Goal: Check status: Check status

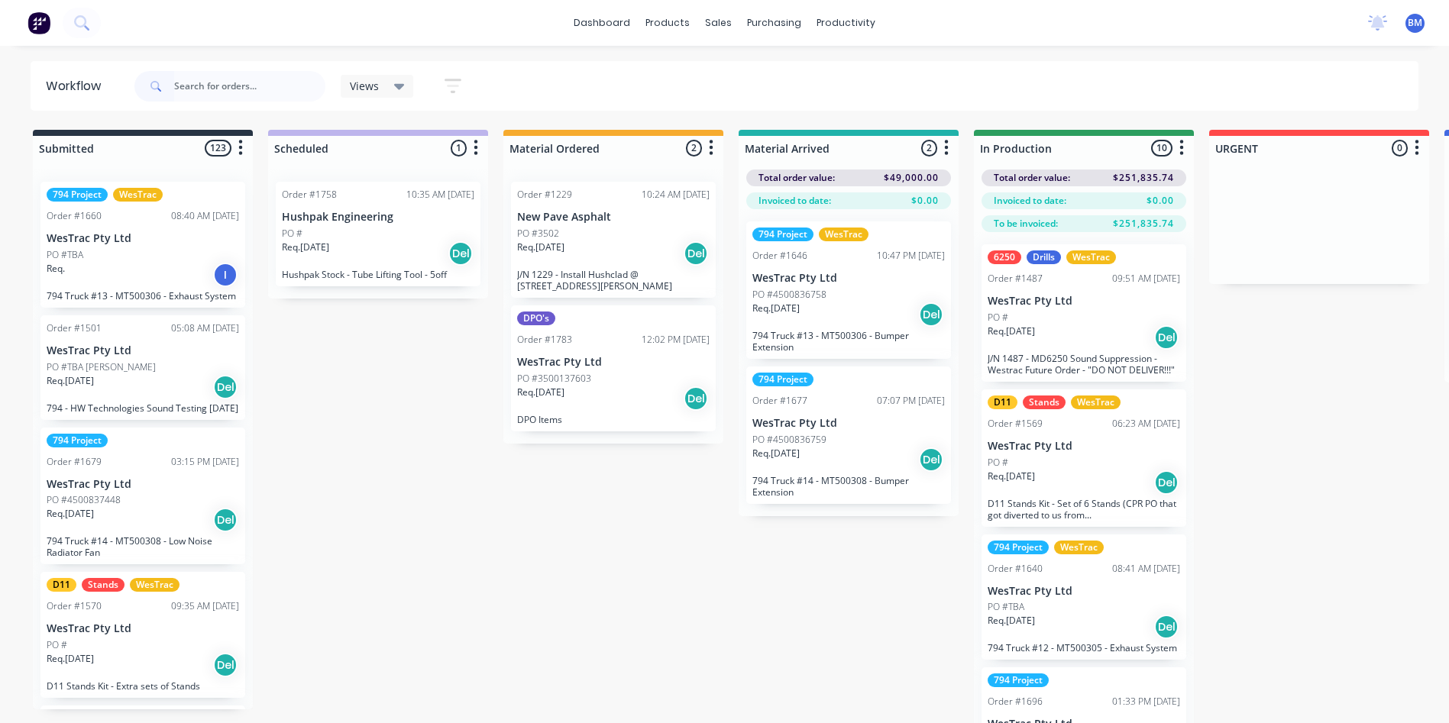
scroll to position [0, 1709]
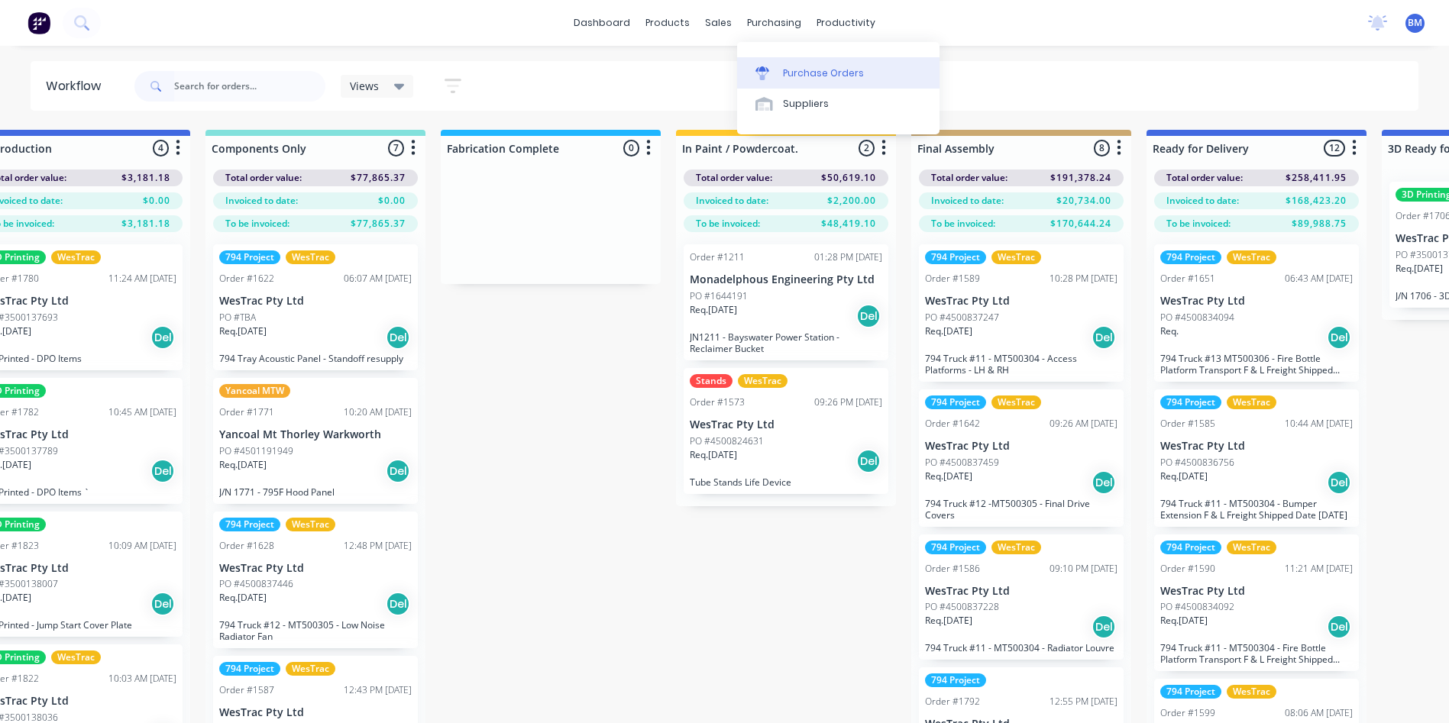
click at [773, 77] on div at bounding box center [766, 73] width 23 height 14
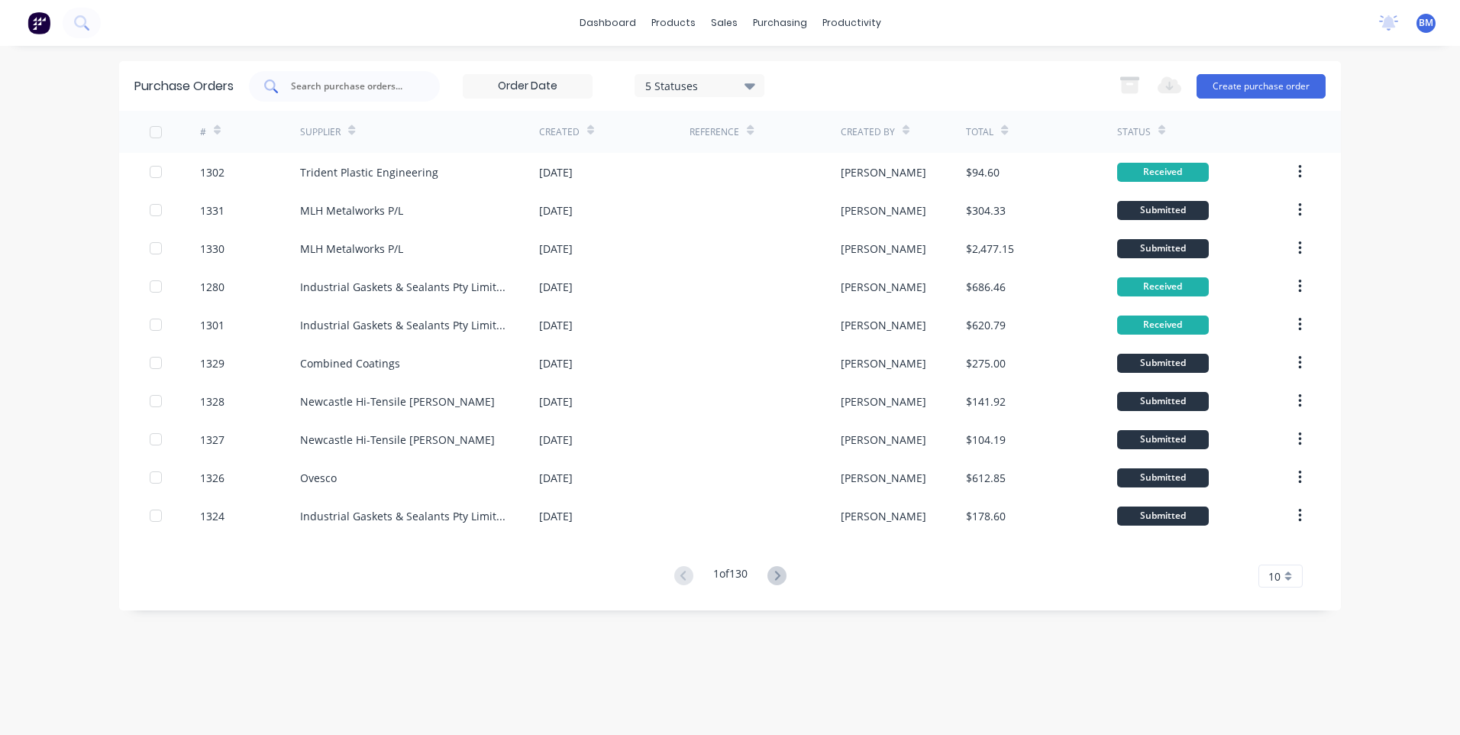
click at [344, 83] on input "text" at bounding box center [352, 86] width 127 height 15
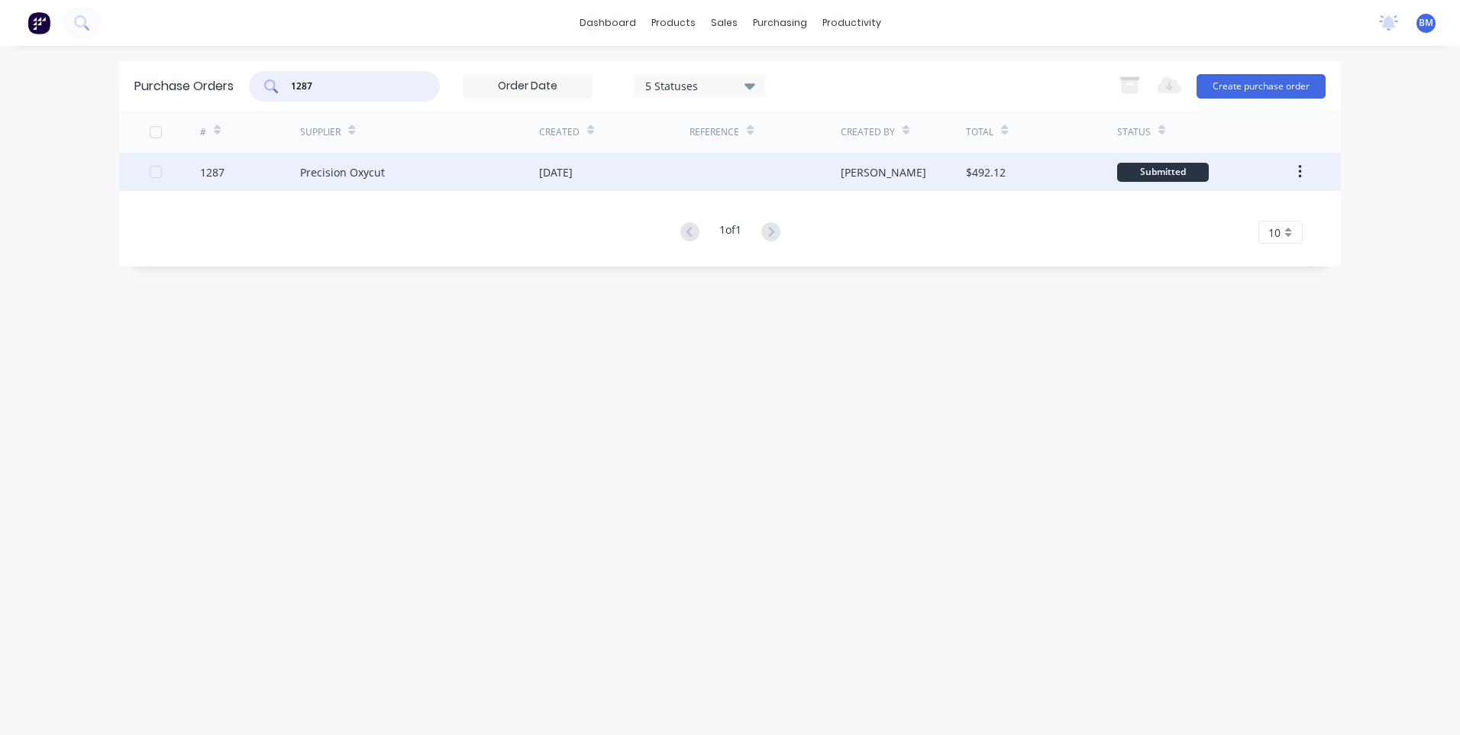
type input "1287"
click at [214, 173] on div "1287" at bounding box center [212, 172] width 24 height 16
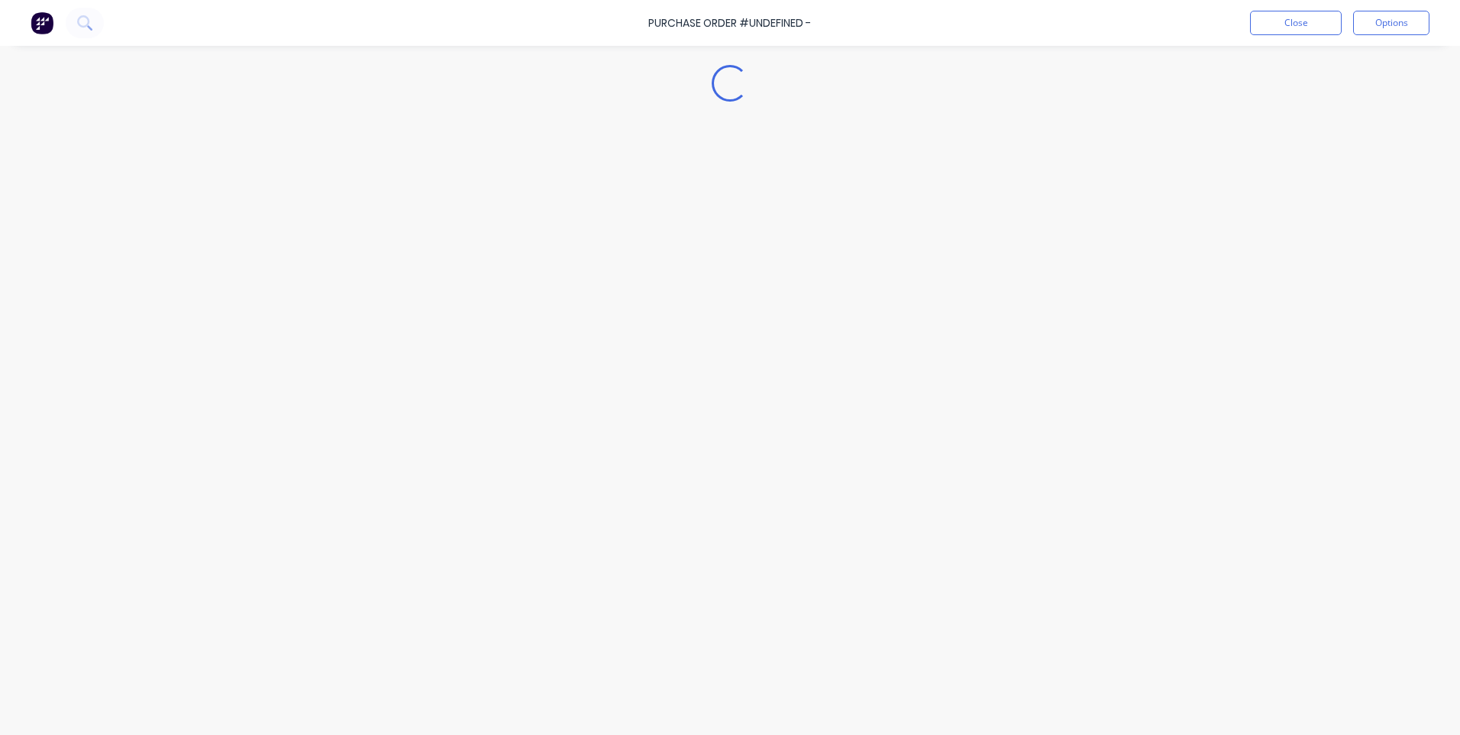
type textarea "x"
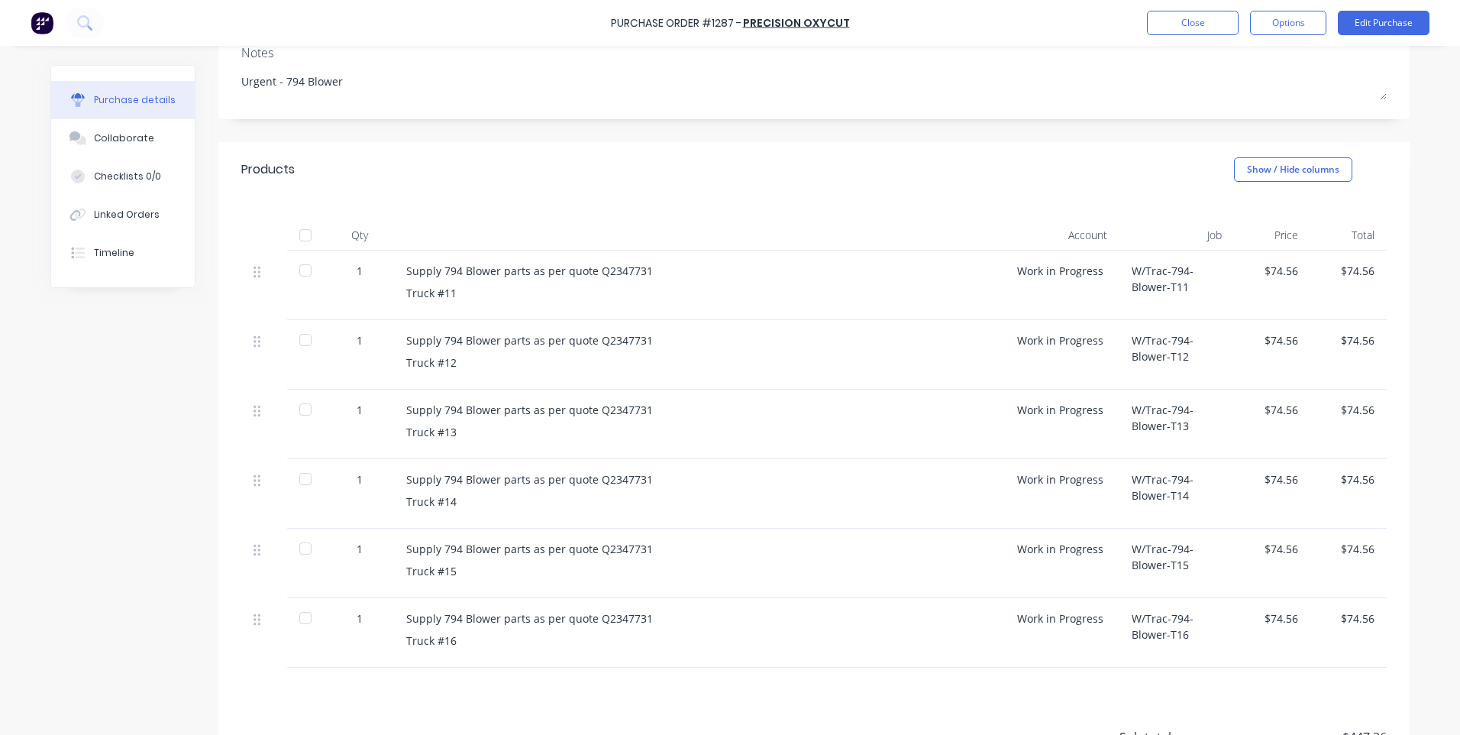
scroll to position [229, 0]
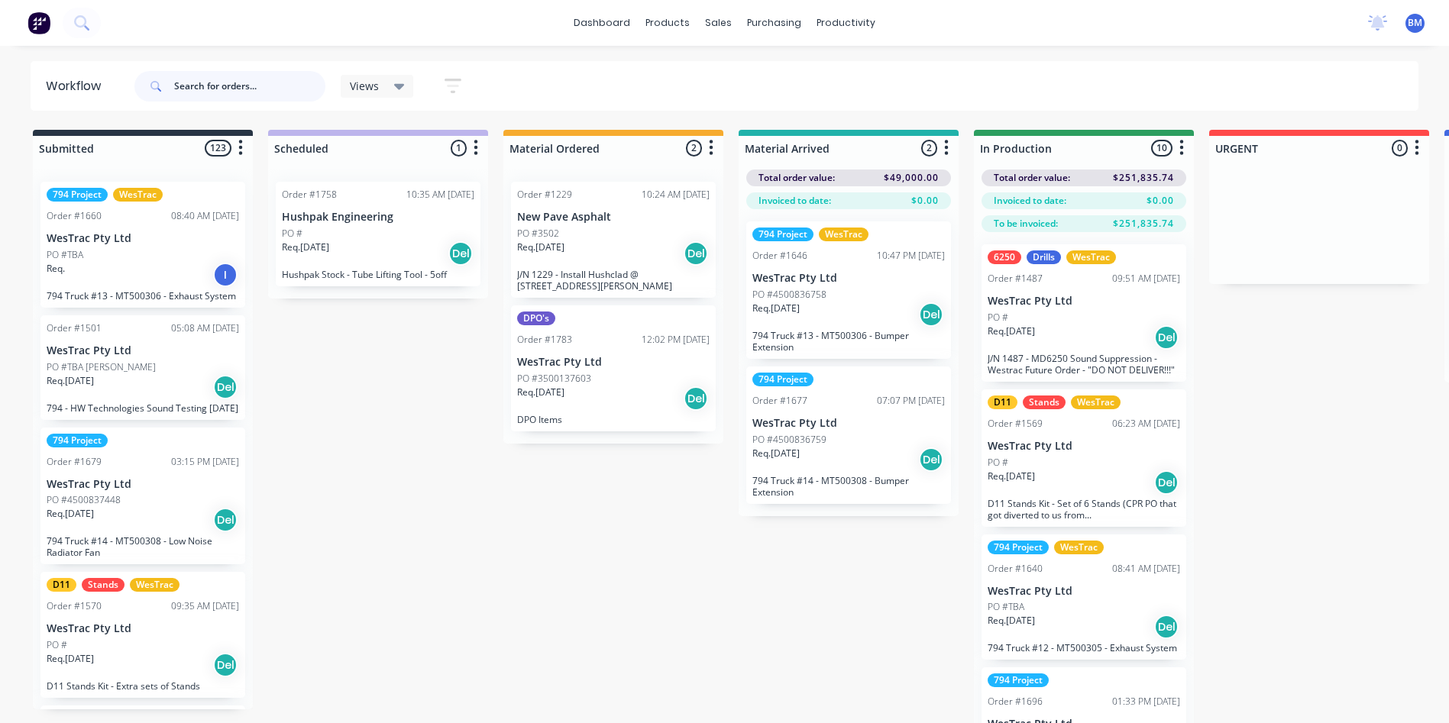
click at [267, 88] on input "text" at bounding box center [249, 86] width 151 height 31
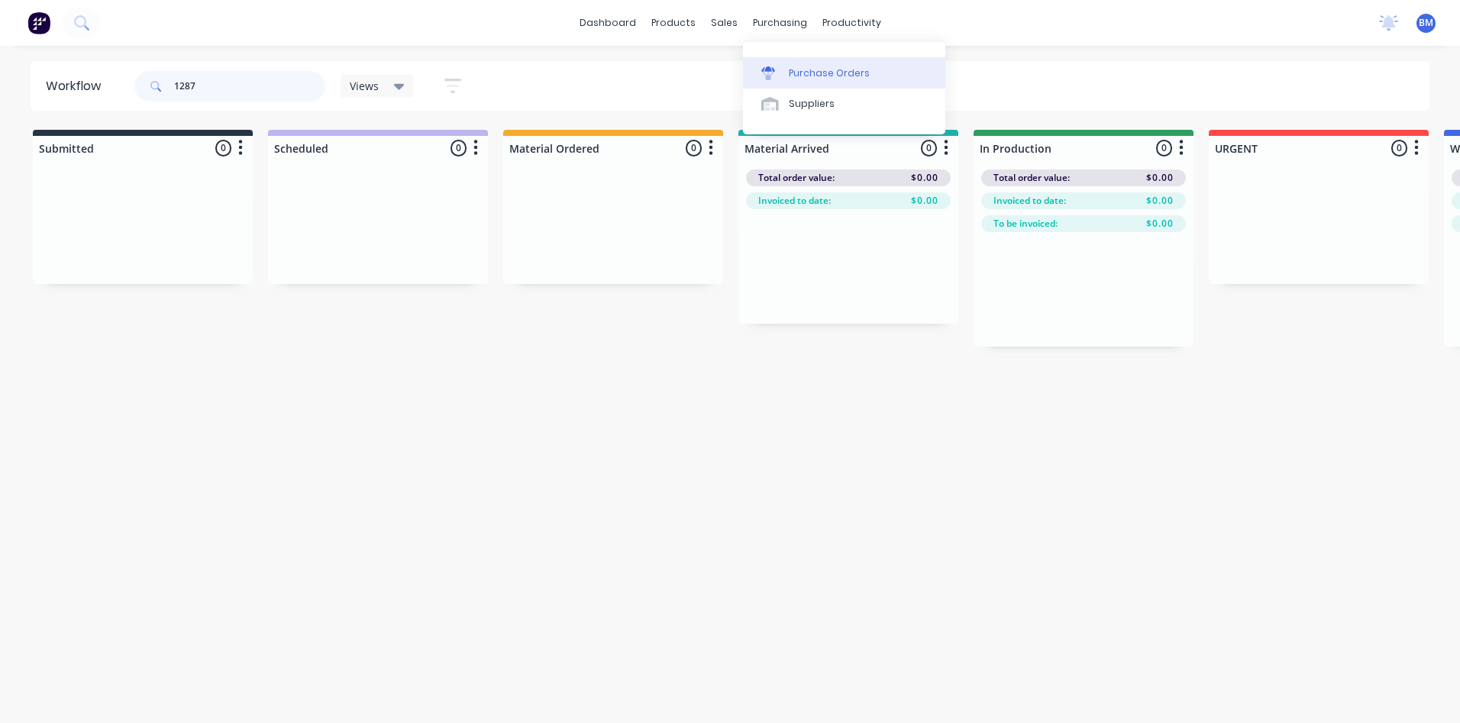
type input "1287"
click at [771, 60] on link "Purchase Orders" at bounding box center [844, 72] width 202 height 31
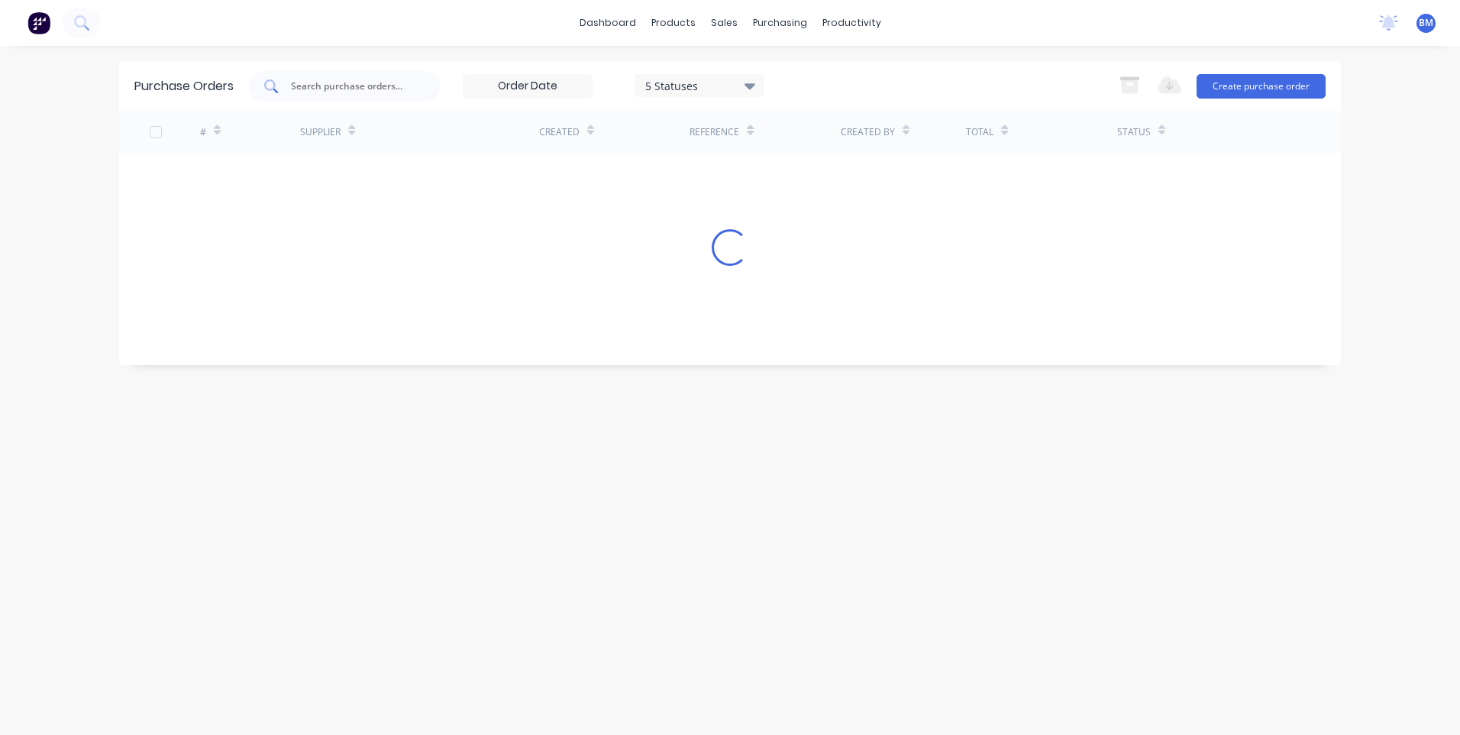
click at [309, 91] on input "text" at bounding box center [352, 86] width 127 height 15
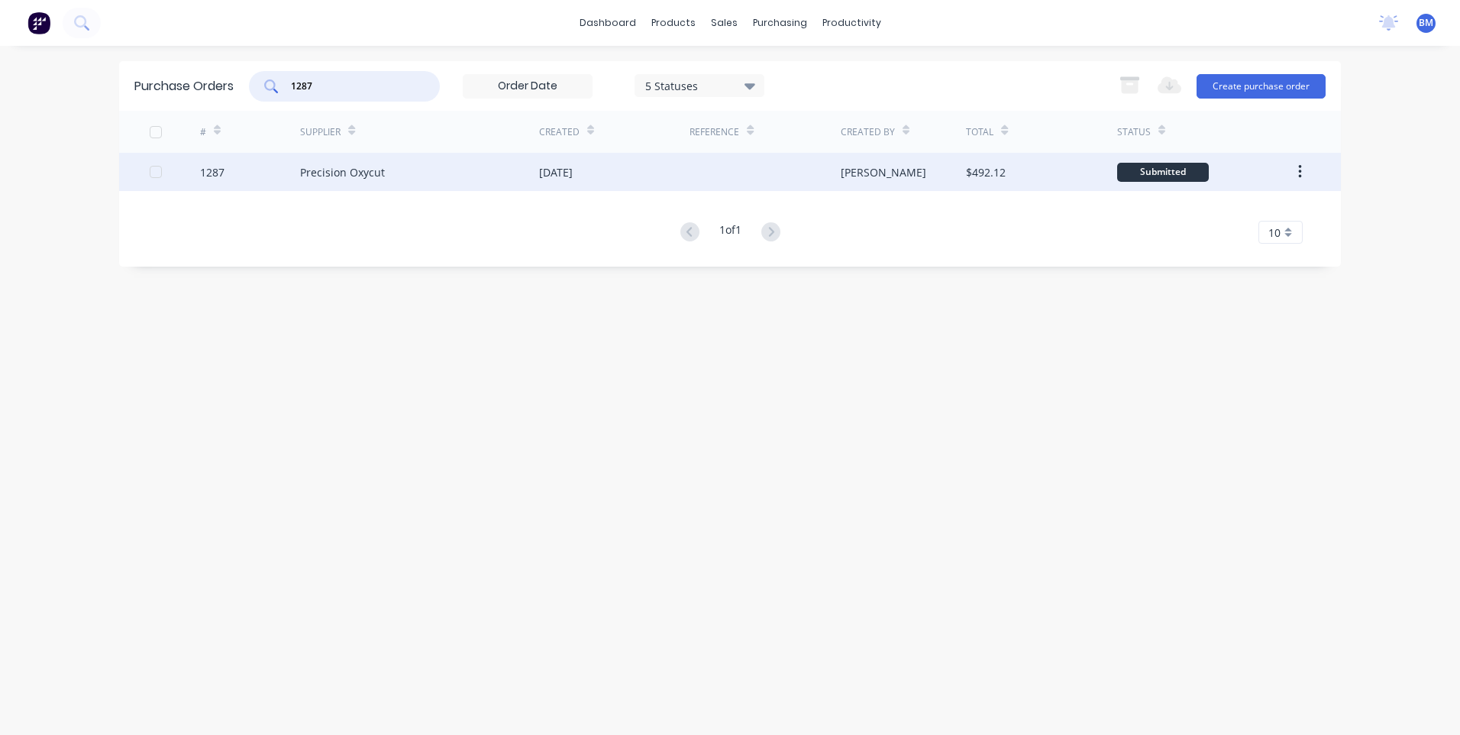
type input "1287"
click at [212, 176] on div "1287" at bounding box center [212, 172] width 24 height 16
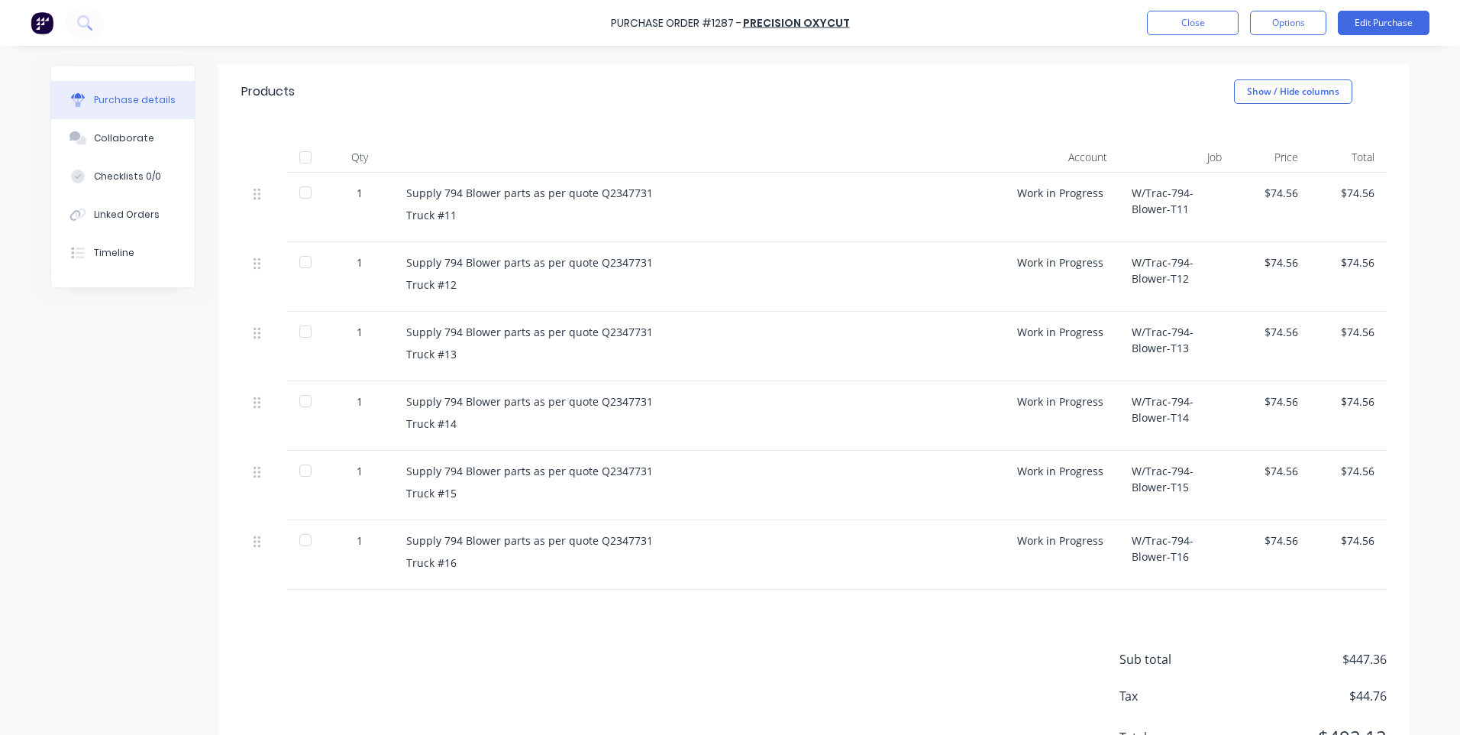
scroll to position [306, 0]
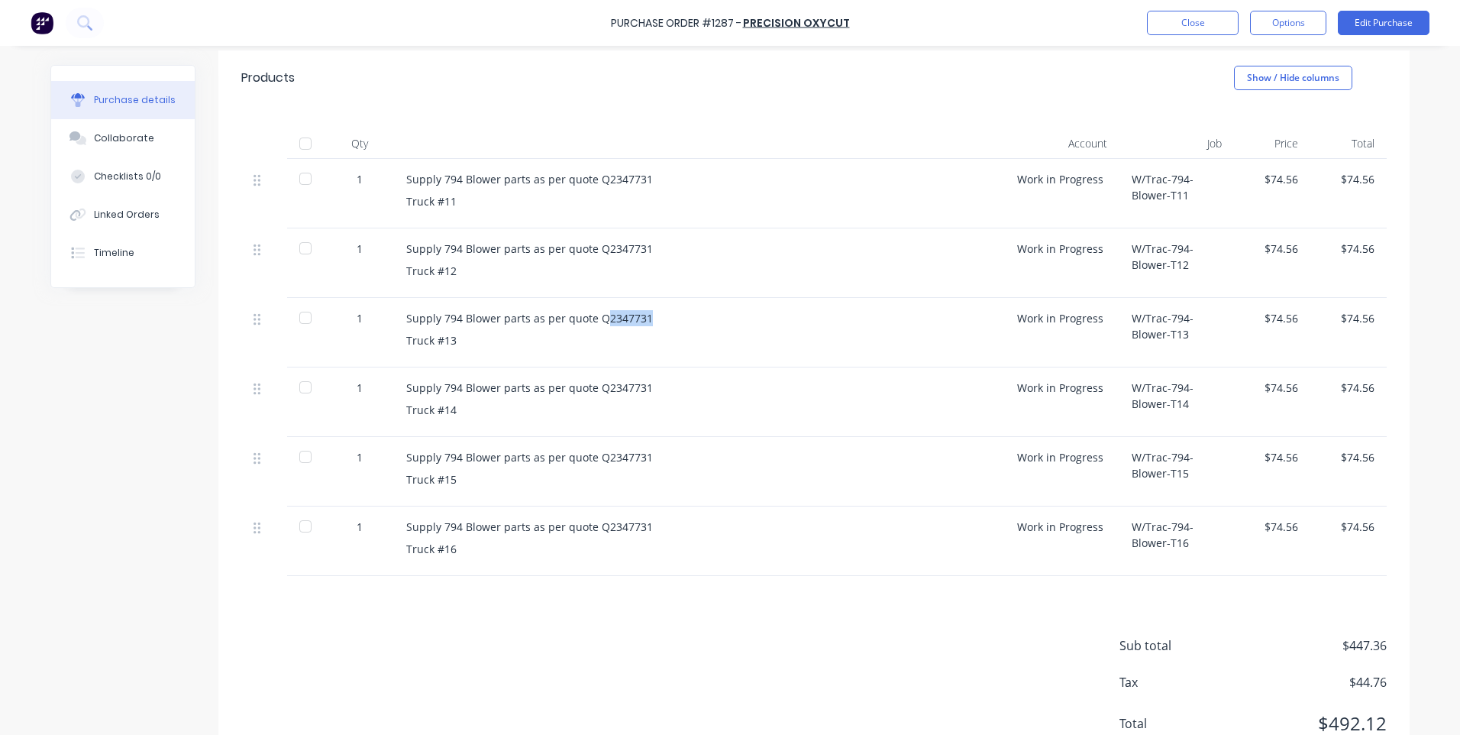
drag, startPoint x: 594, startPoint y: 318, endPoint x: 639, endPoint y: 318, distance: 45.1
click at [639, 318] on div "Supply 794 Blower parts as per quote Q2347731" at bounding box center [699, 318] width 587 height 16
copy div "2347731"
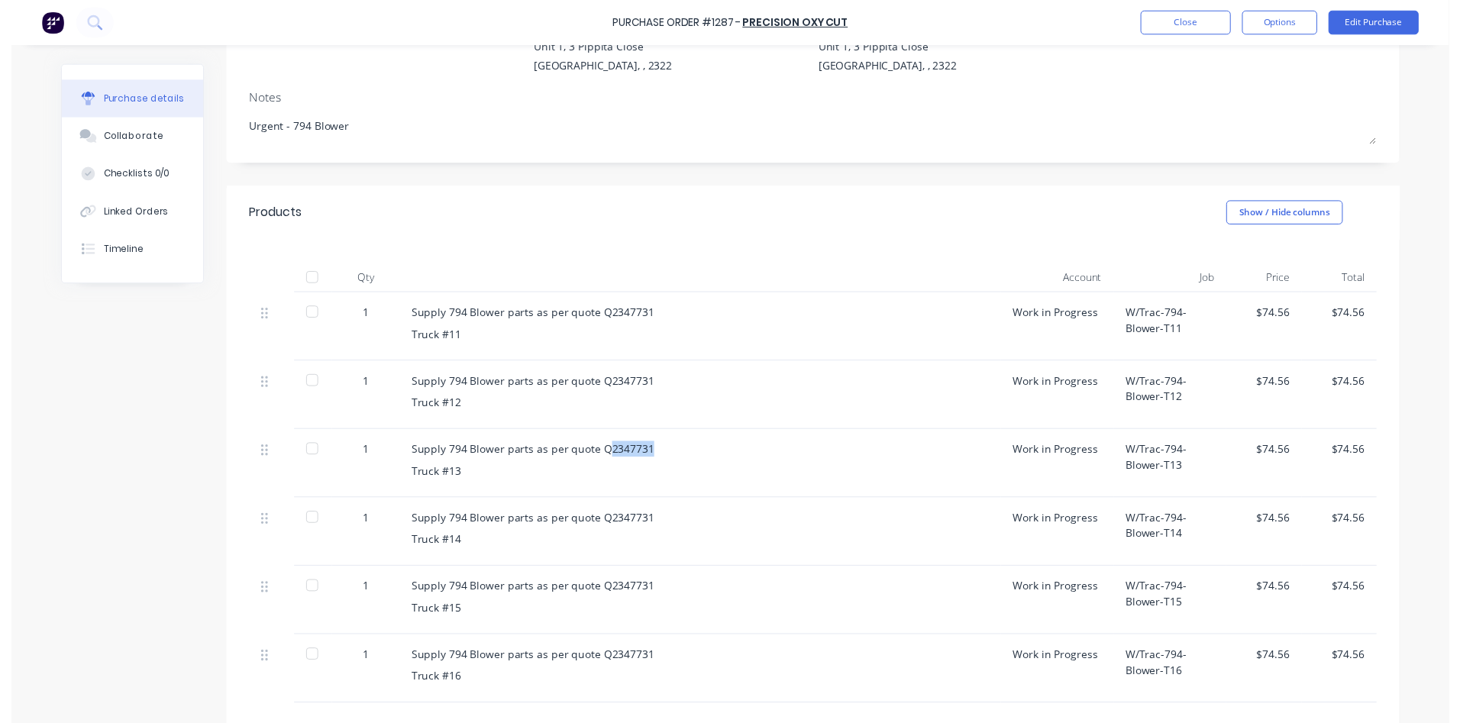
scroll to position [0, 0]
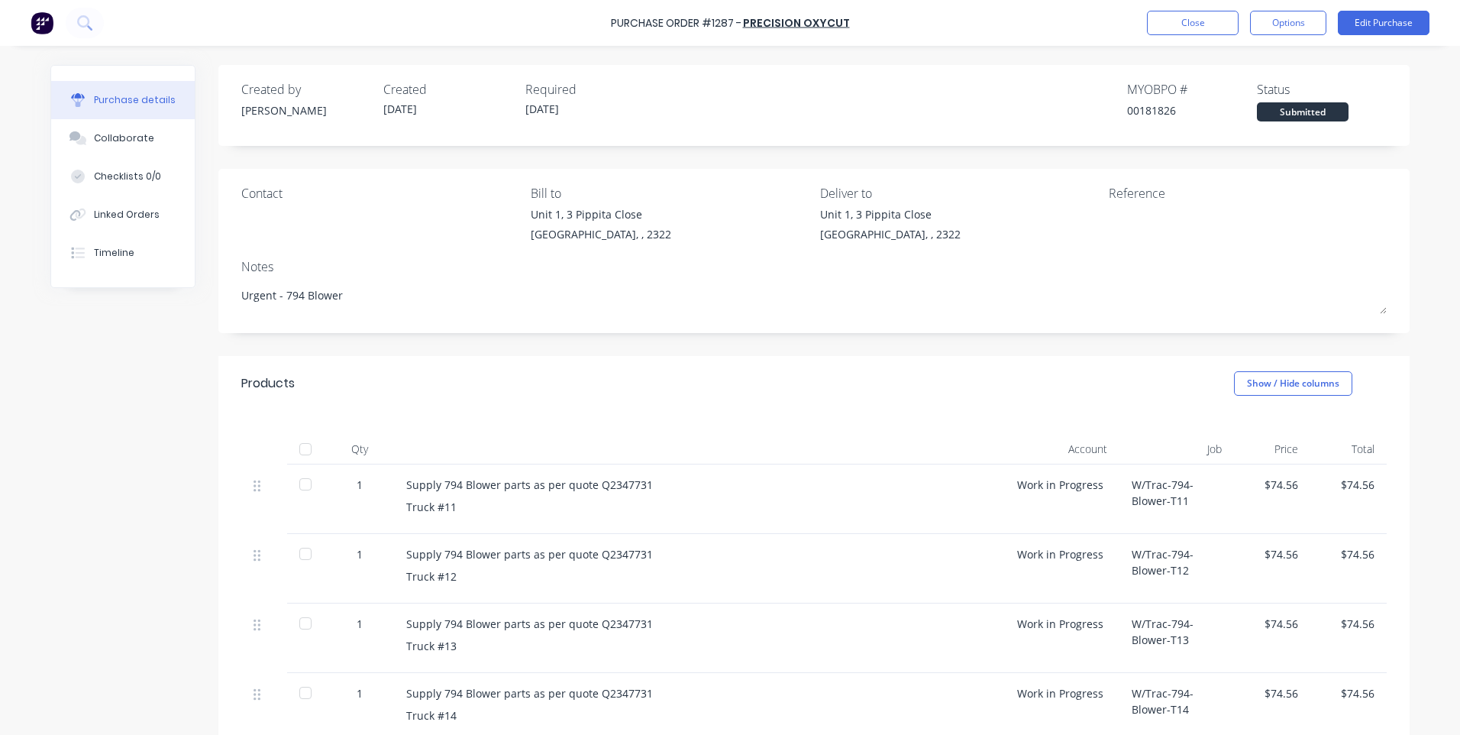
click at [1145, 24] on div "Purchase Order #1287 - Precision Oxycut Close Options Edit Purchase" at bounding box center [730, 23] width 1460 height 46
click at [1178, 27] on button "Close" at bounding box center [1193, 23] width 92 height 24
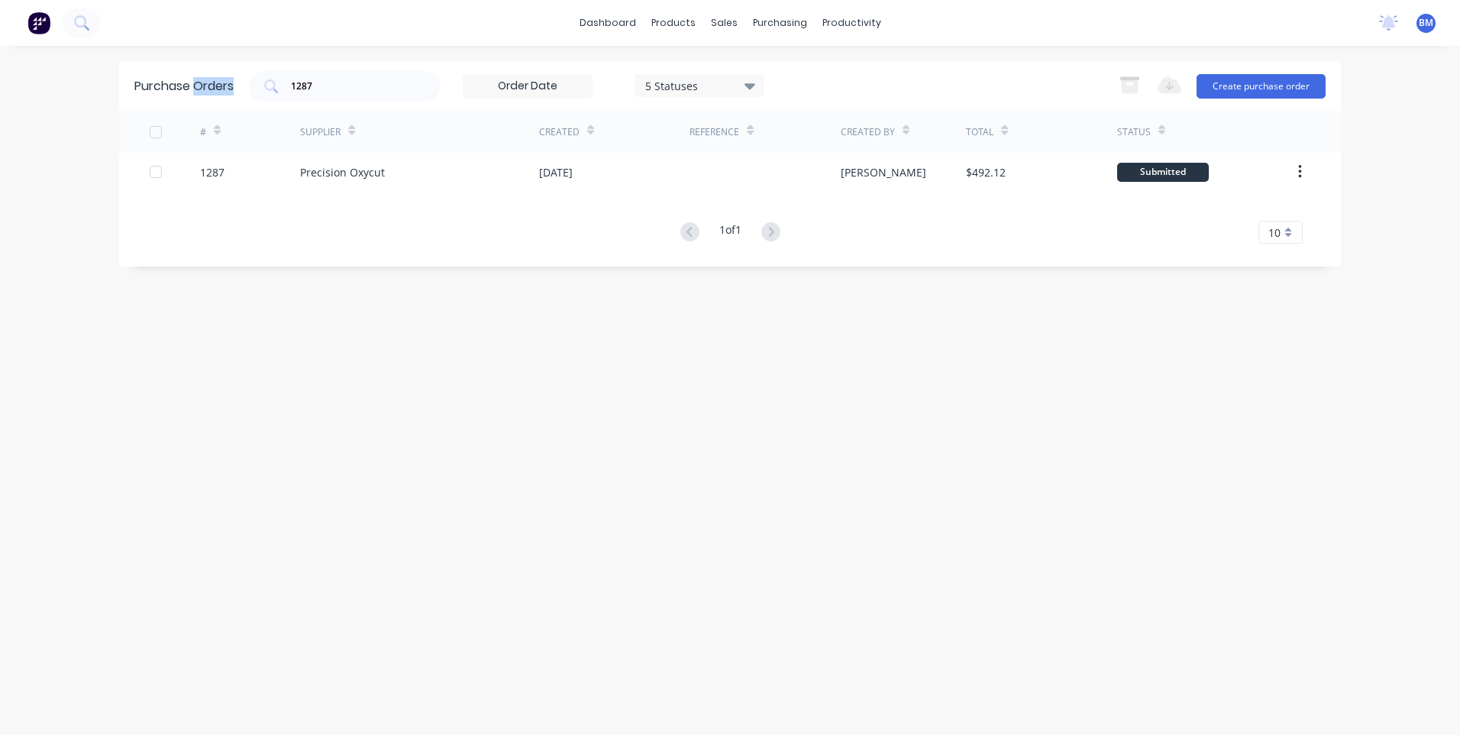
drag, startPoint x: 421, startPoint y: 76, endPoint x: 196, endPoint y: 78, distance: 224.6
click at [196, 78] on div "Purchase Orders 1287 5 Statuses 5 Statuses Export to Excel (XLSX) Create purcha…" at bounding box center [730, 86] width 1222 height 50
click at [837, 70] on icon at bounding box center [835, 73] width 14 height 14
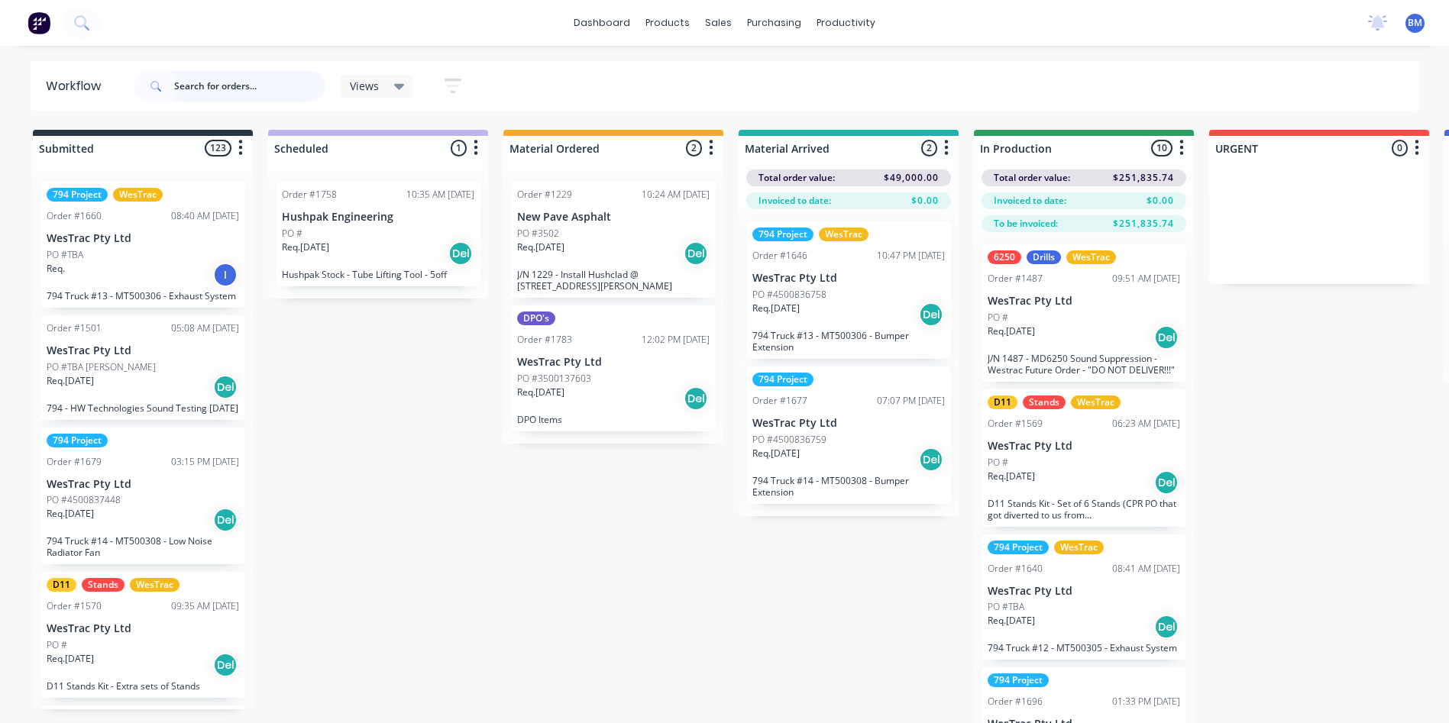
click at [205, 95] on input "text" at bounding box center [249, 86] width 151 height 31
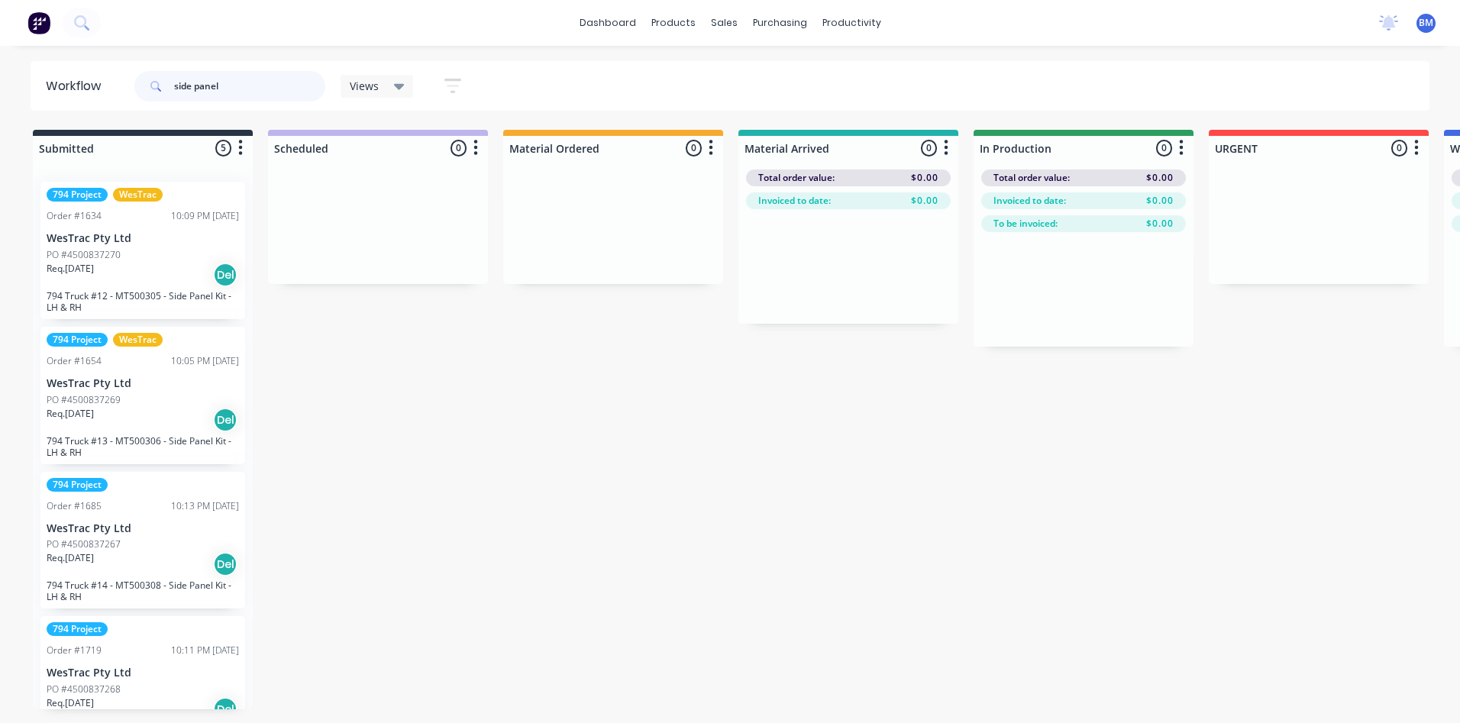
type input "side panel"
click at [152, 278] on div "Req. [DATE] Del" at bounding box center [143, 275] width 192 height 26
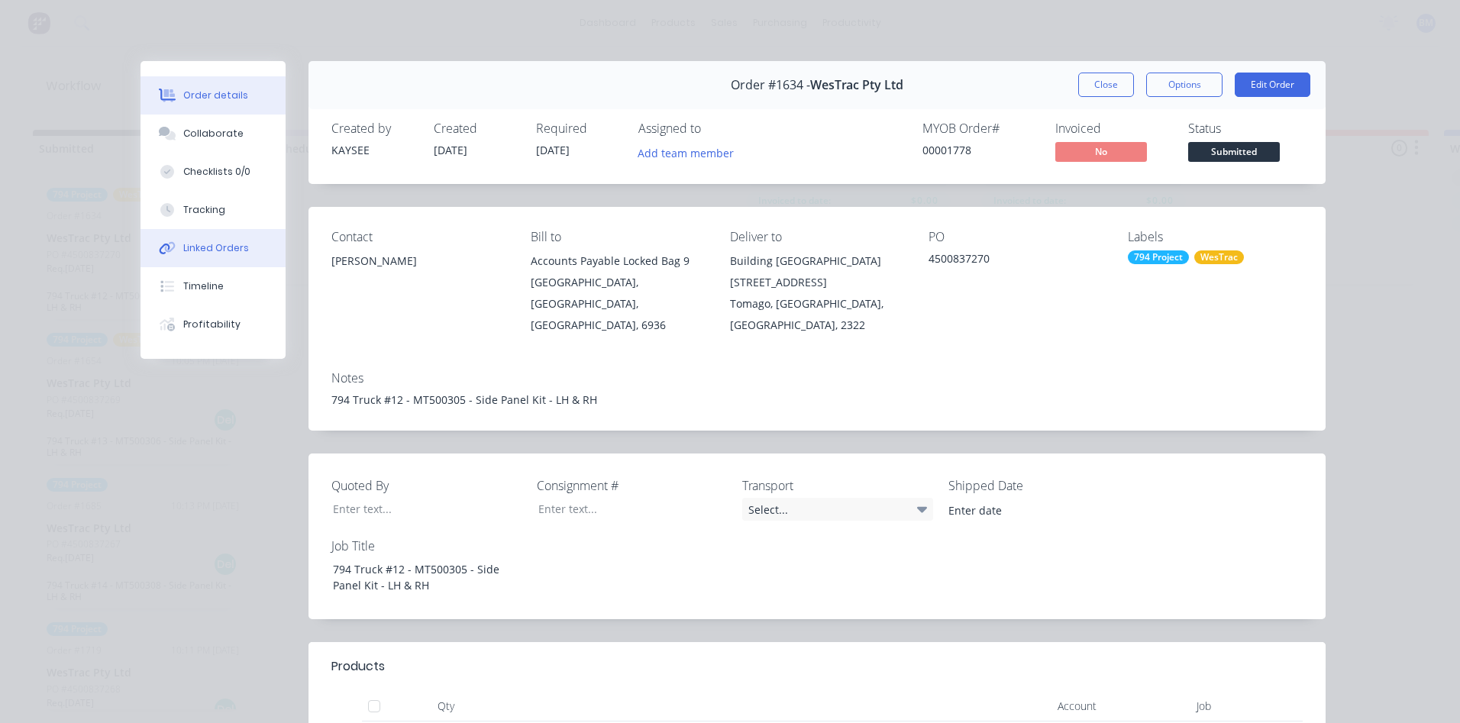
click at [227, 254] on div "Linked Orders" at bounding box center [216, 248] width 66 height 14
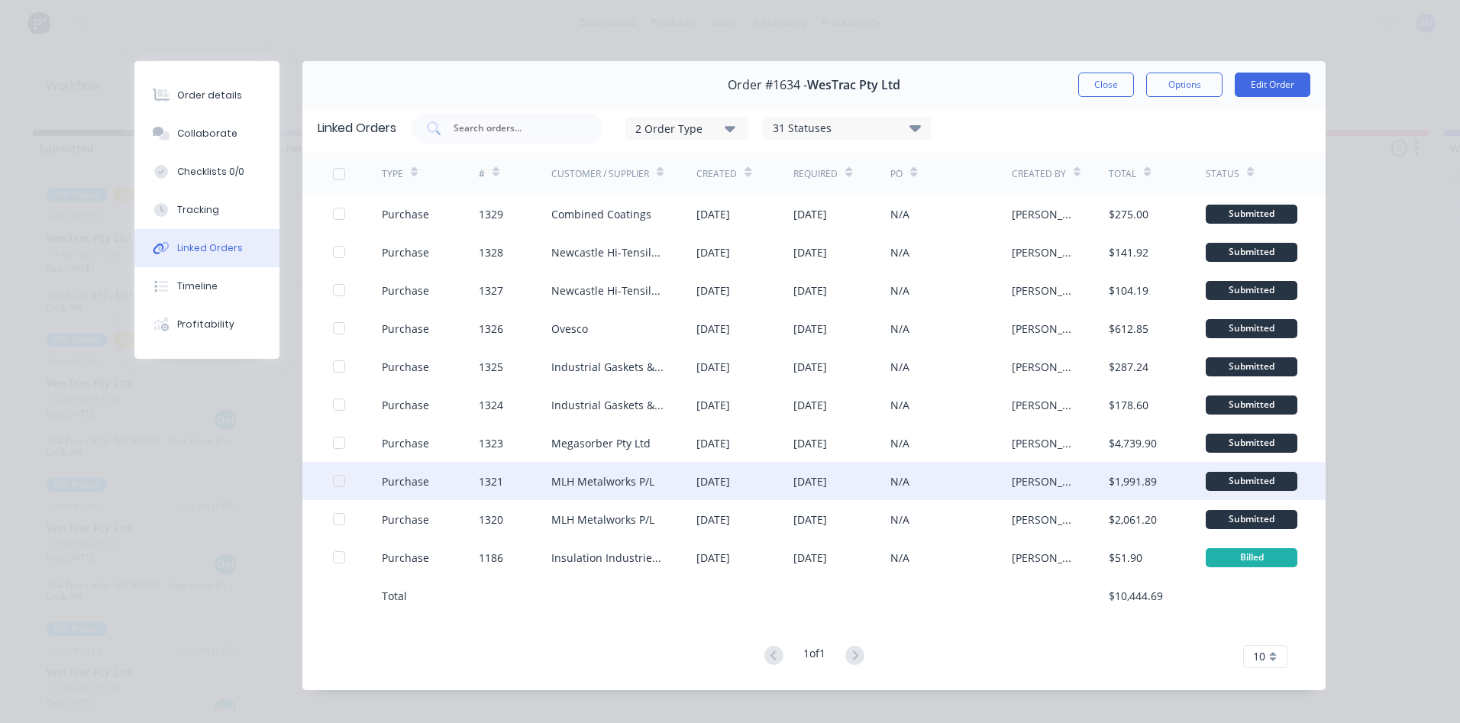
click at [389, 487] on div "Purchase" at bounding box center [405, 482] width 47 height 16
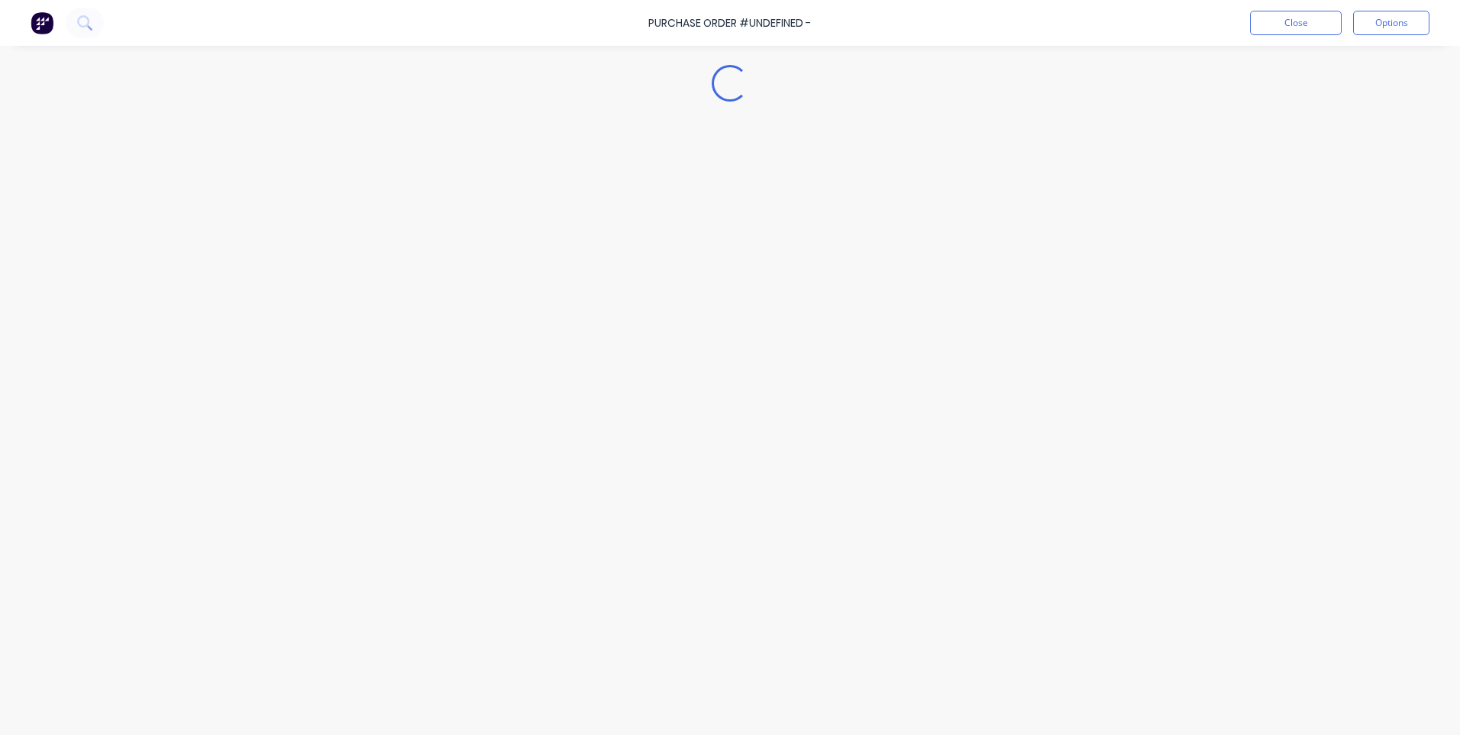
type textarea "x"
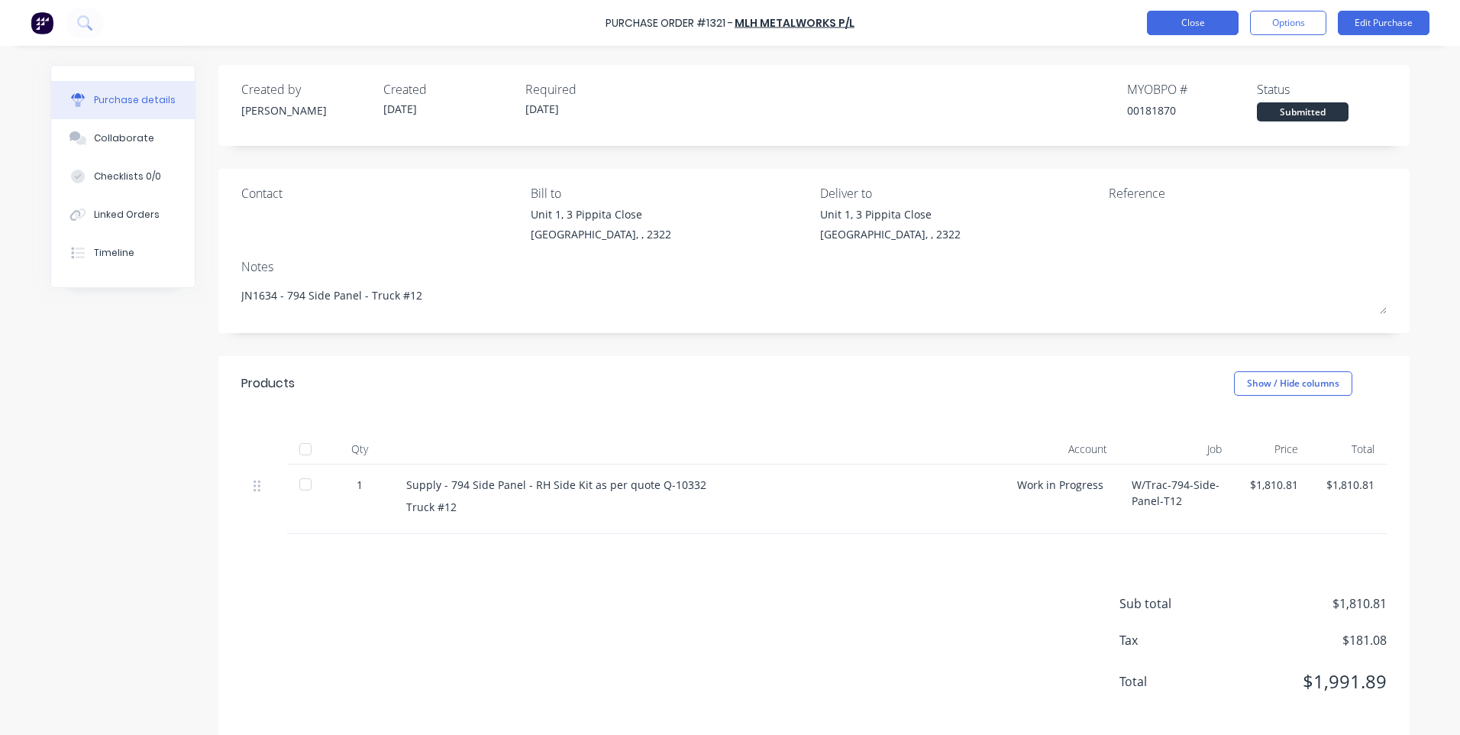
click at [1181, 30] on button "Close" at bounding box center [1193, 23] width 92 height 24
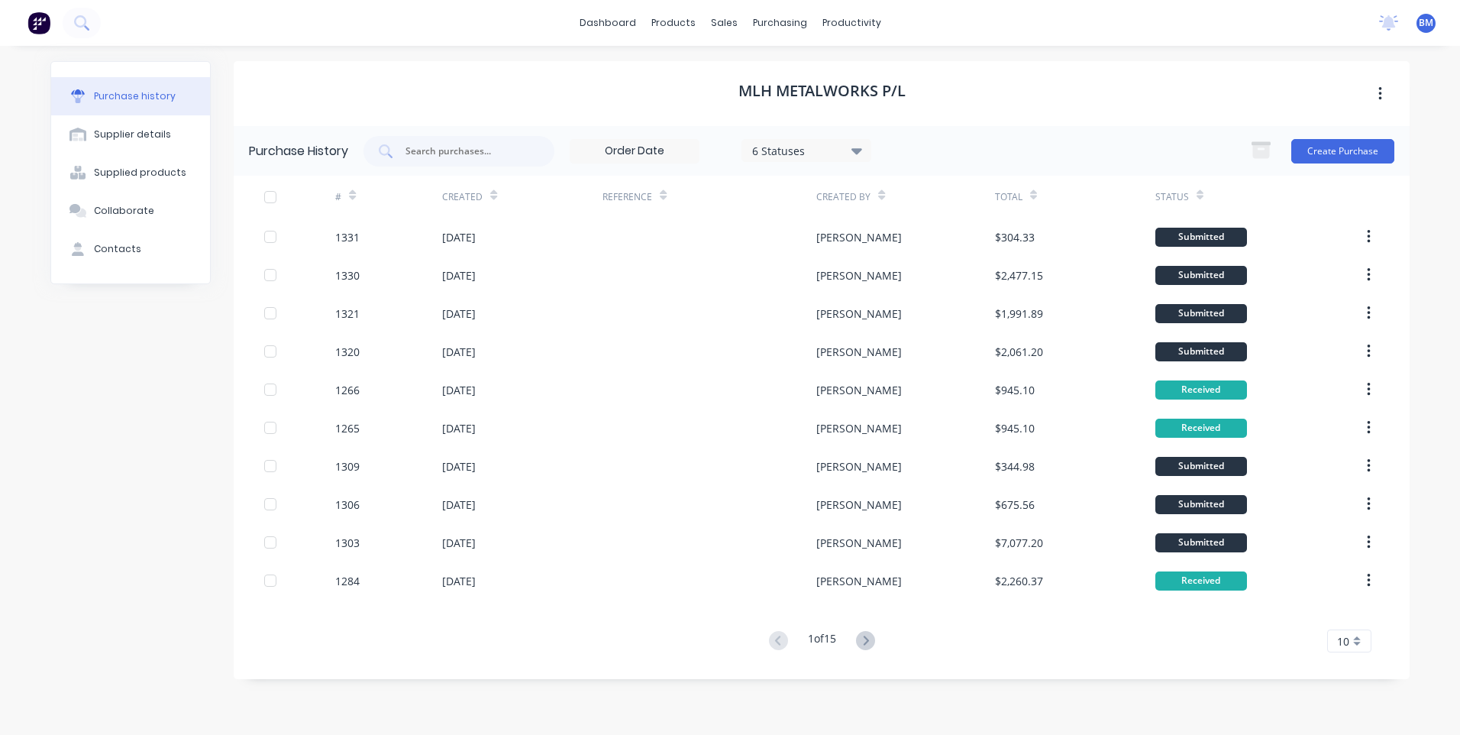
click at [860, 648] on button at bounding box center [866, 641] width 28 height 22
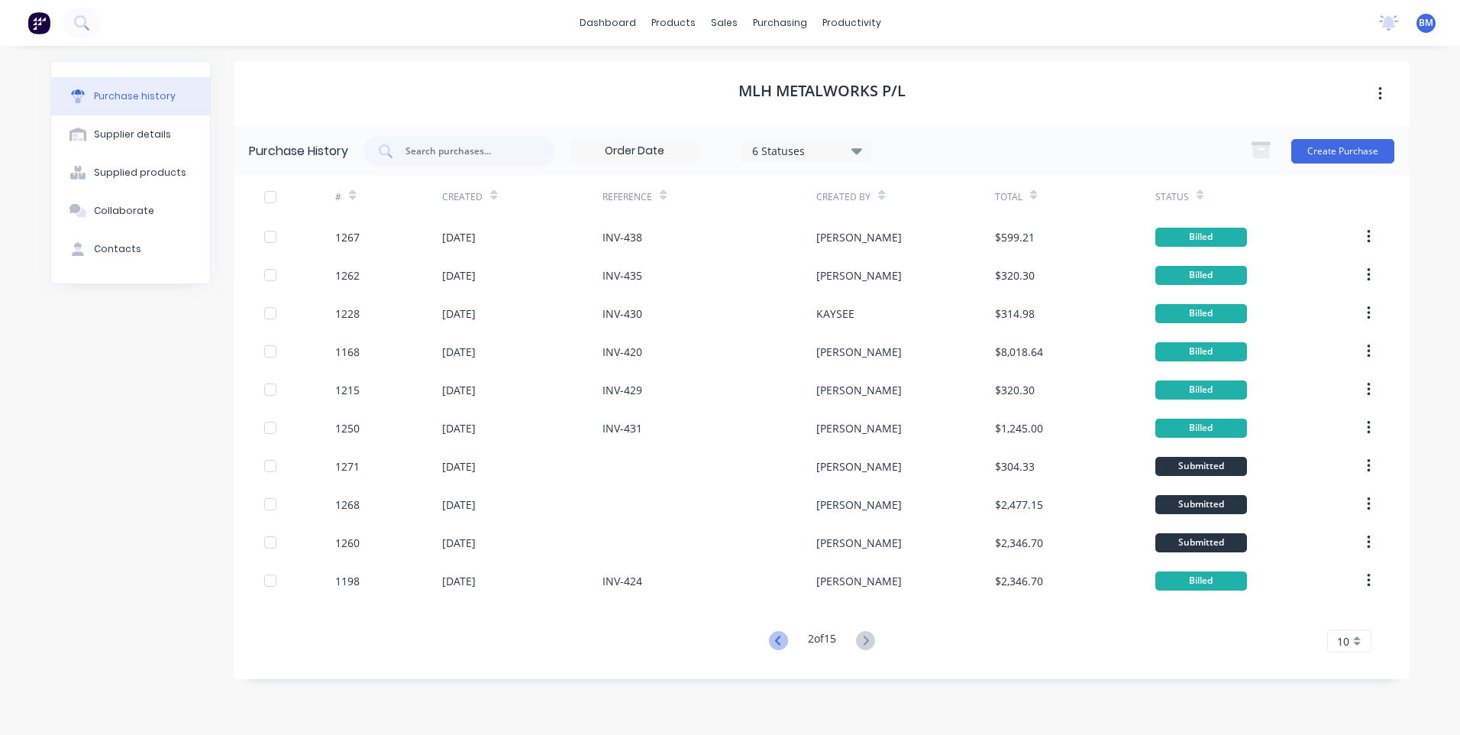
click at [774, 643] on icon at bounding box center [778, 640] width 19 height 19
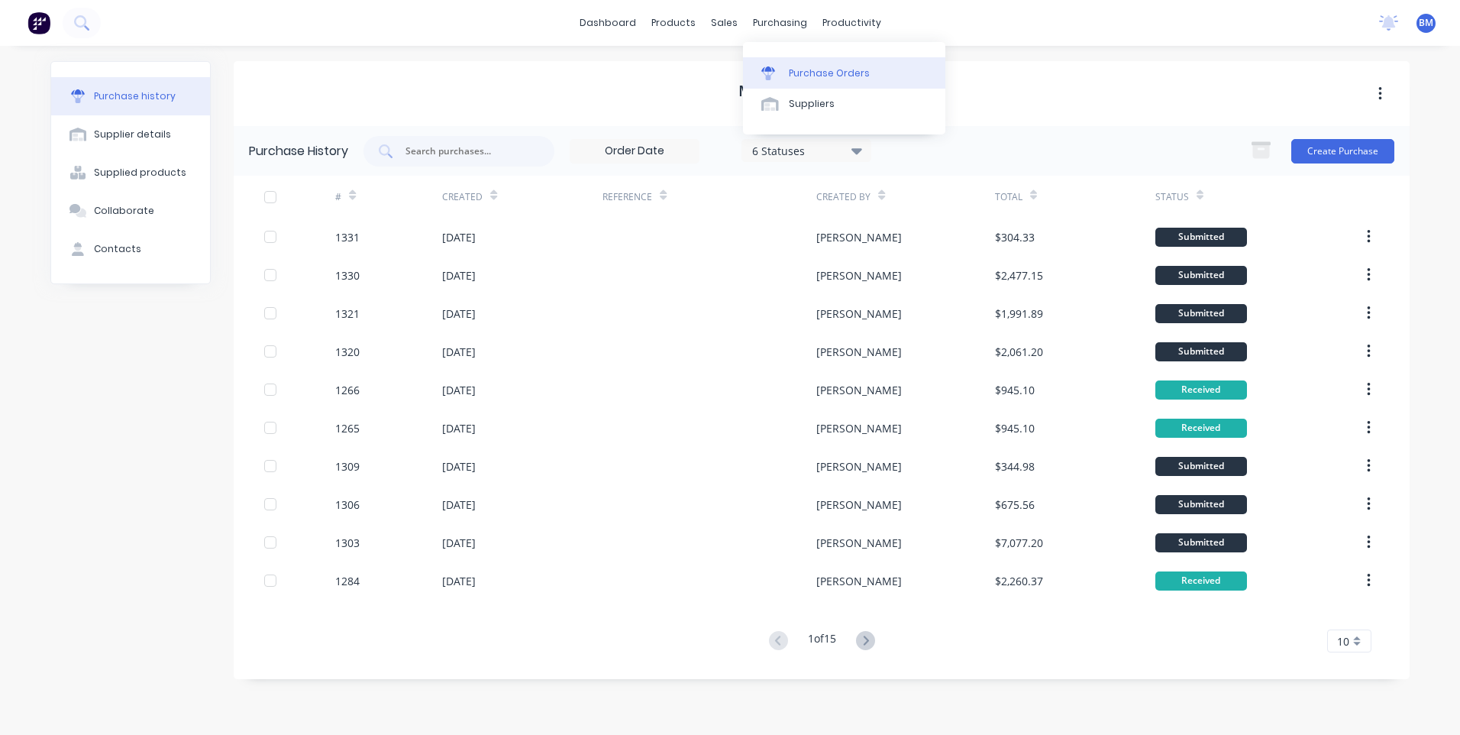
click at [774, 77] on icon at bounding box center [768, 73] width 14 height 14
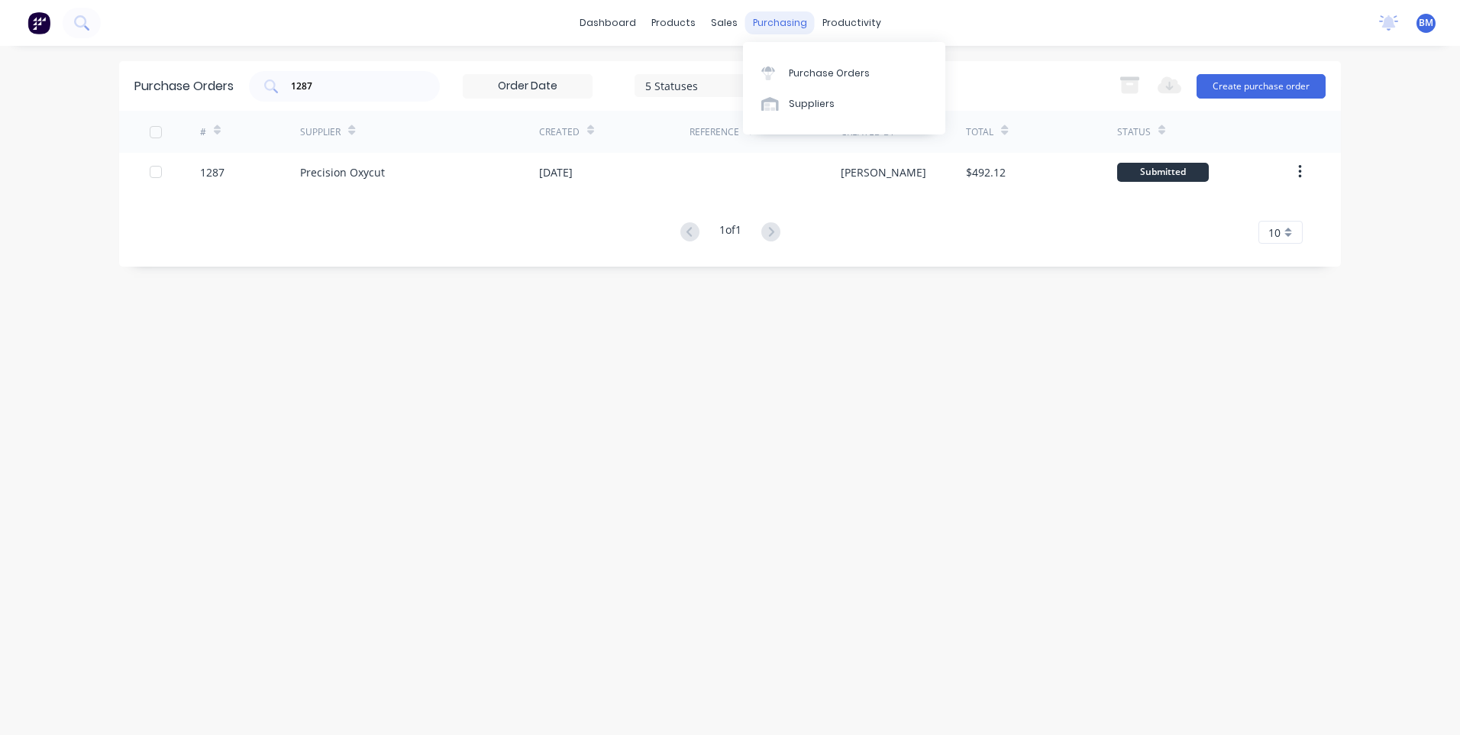
click at [775, 21] on div "purchasing" at bounding box center [780, 22] width 70 height 23
click at [839, 58] on link "Workflow" at bounding box center [911, 72] width 202 height 31
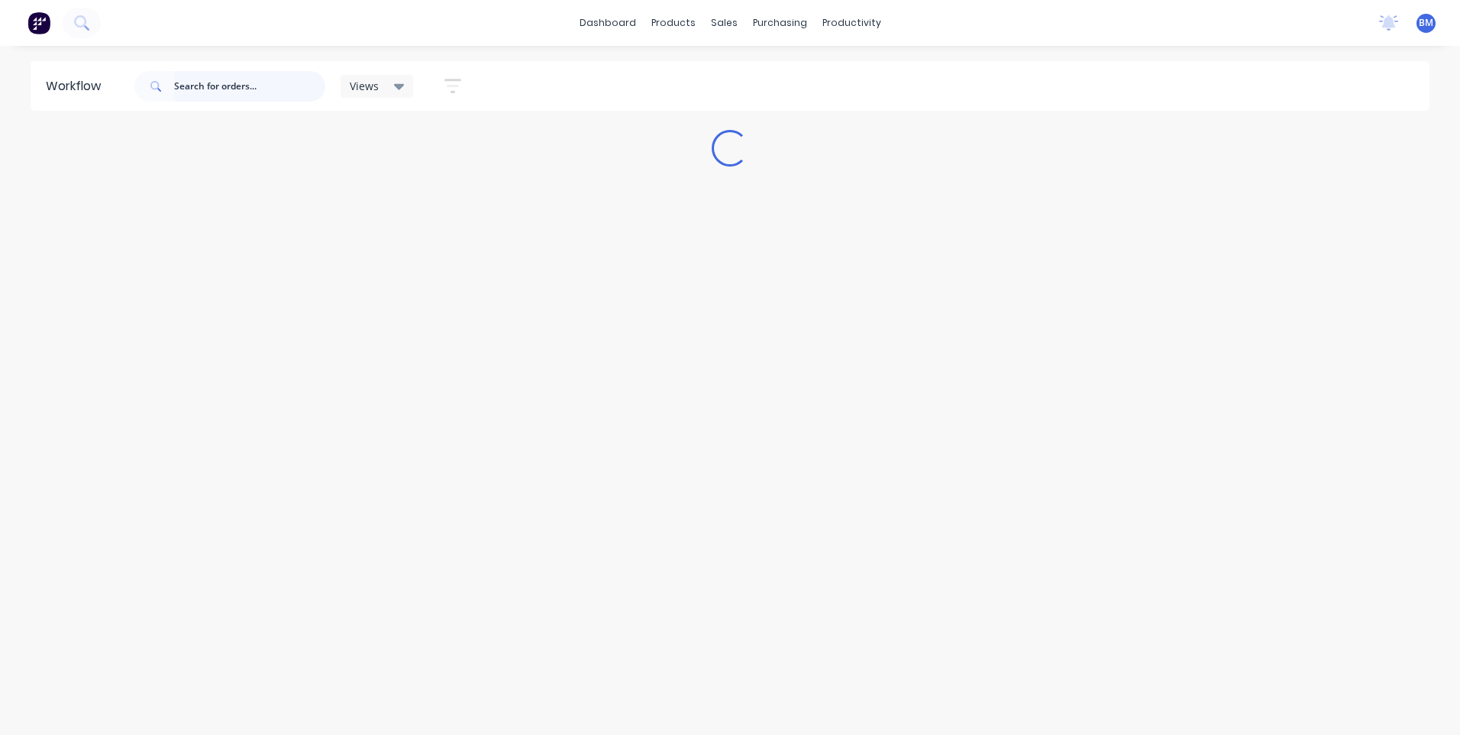
click at [180, 79] on input "text" at bounding box center [249, 86] width 151 height 31
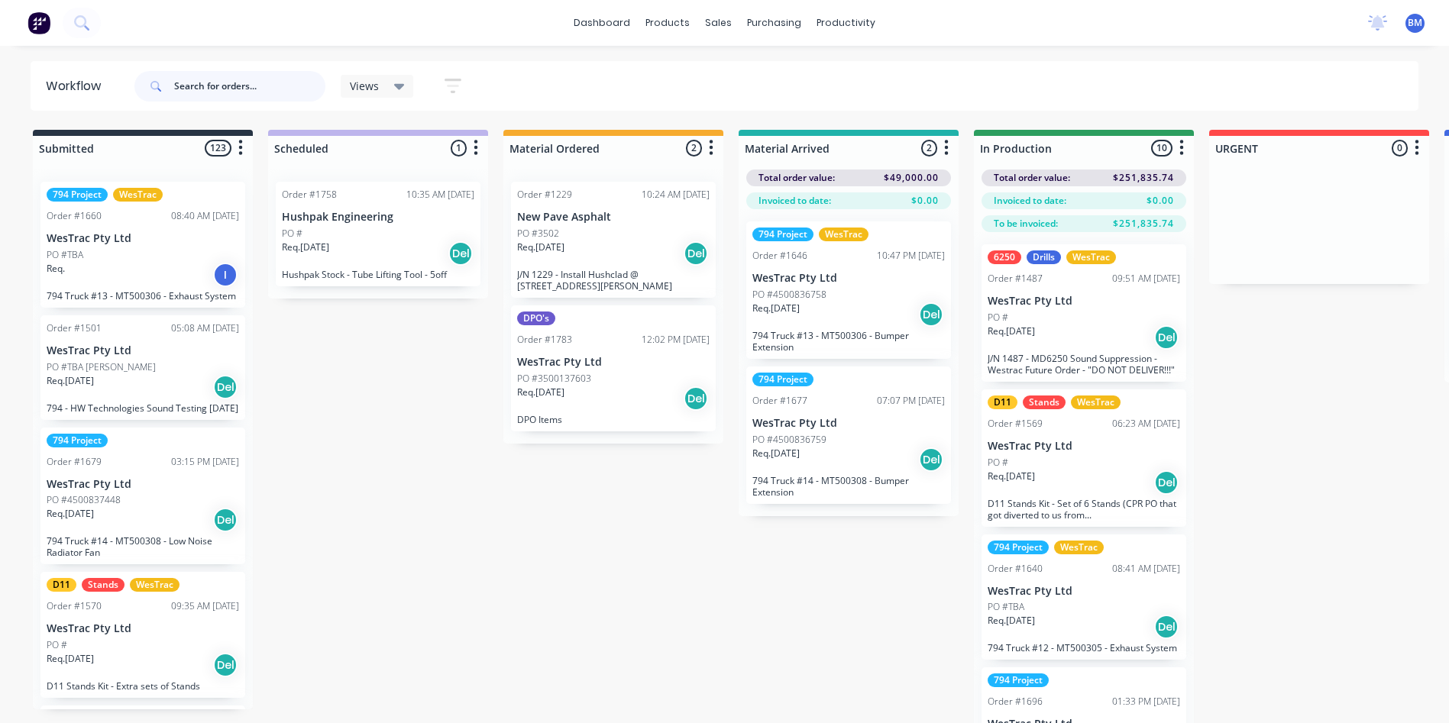
click at [265, 92] on input "text" at bounding box center [249, 86] width 151 height 31
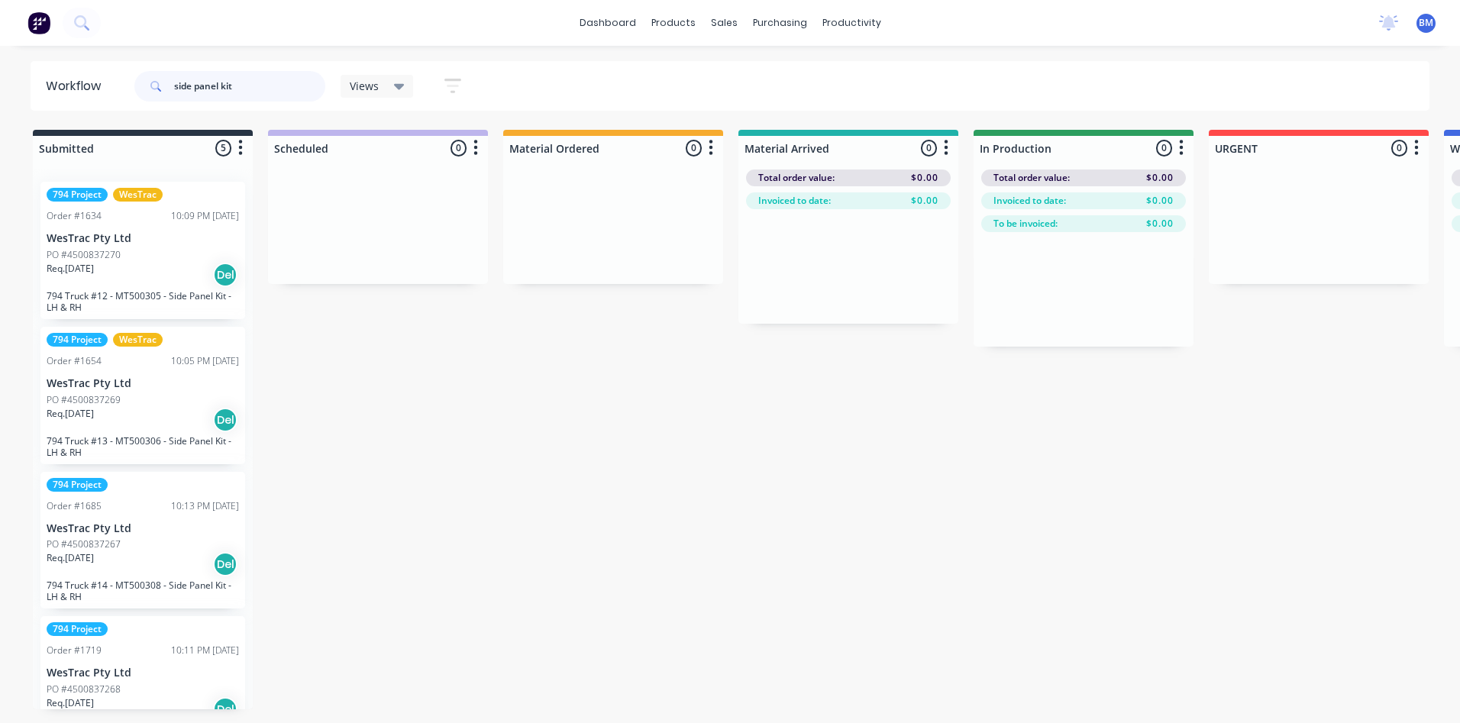
type input "side panel kit"
click at [67, 253] on p "PO #4500837270" at bounding box center [84, 255] width 74 height 14
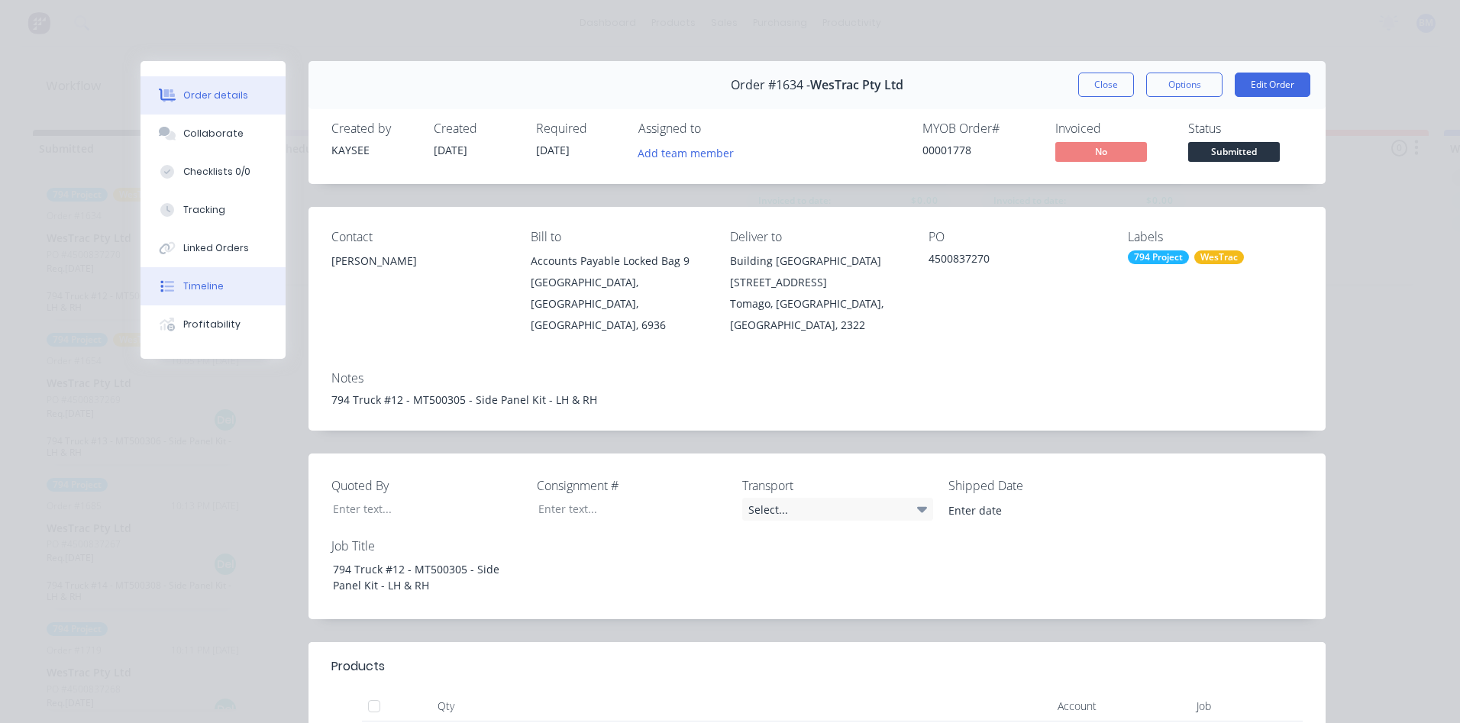
click at [192, 286] on div "Timeline" at bounding box center [203, 287] width 40 height 14
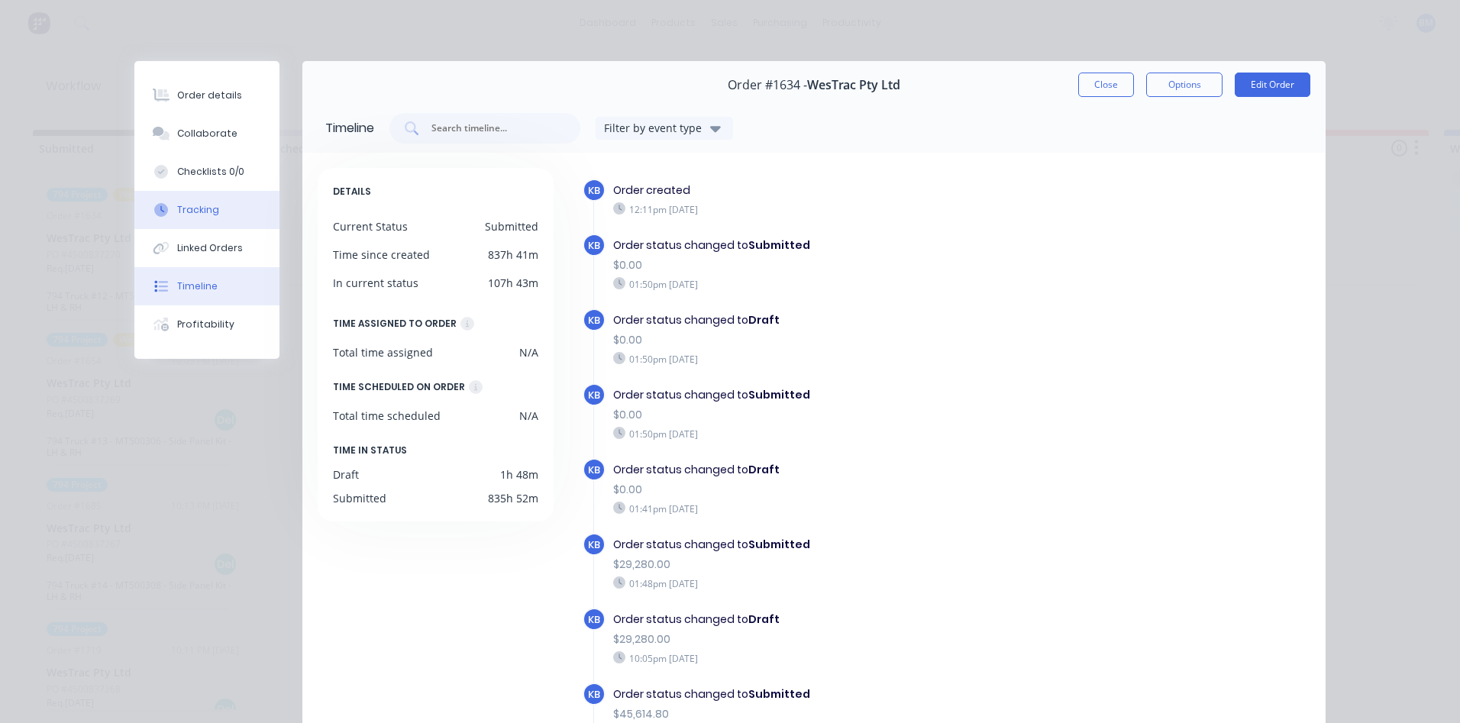
click at [186, 212] on div "Tracking" at bounding box center [198, 210] width 42 height 14
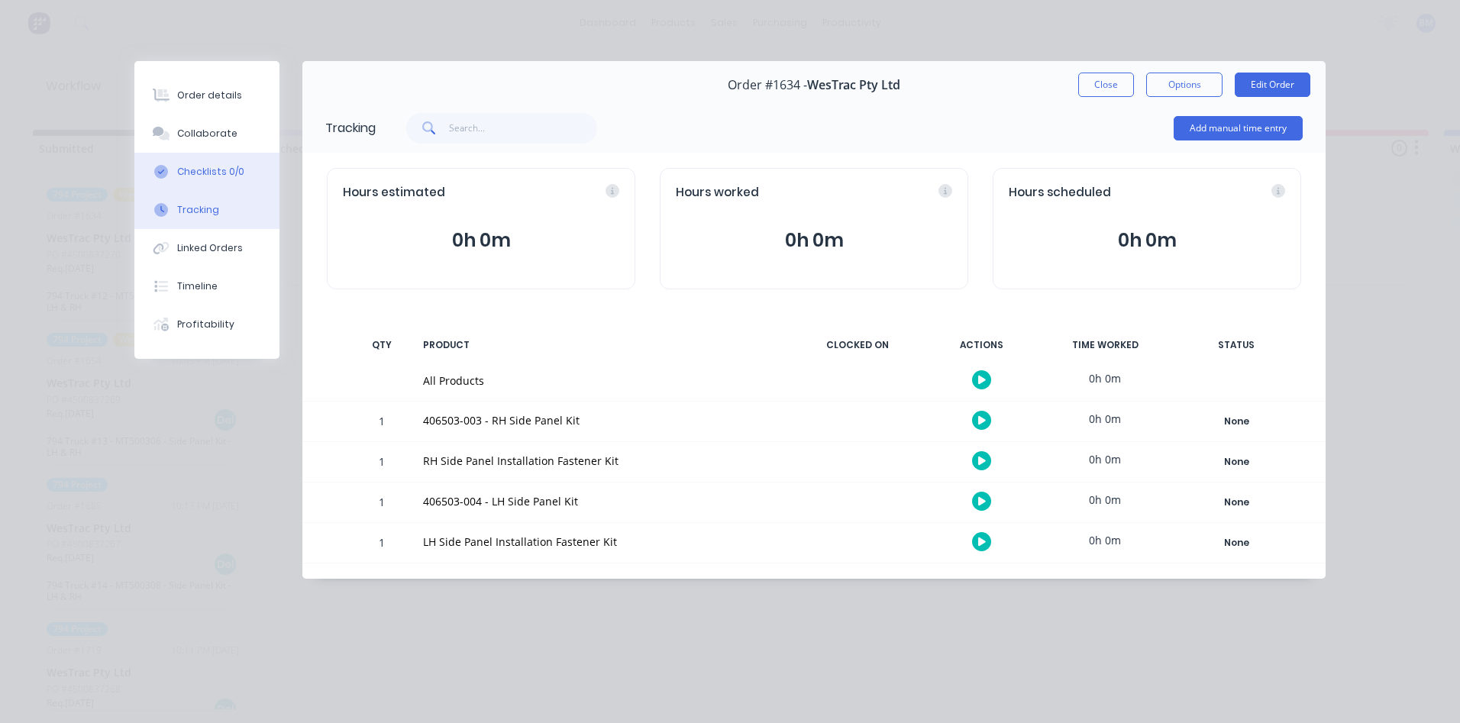
click at [192, 170] on div "Checklists 0/0" at bounding box center [210, 172] width 67 height 14
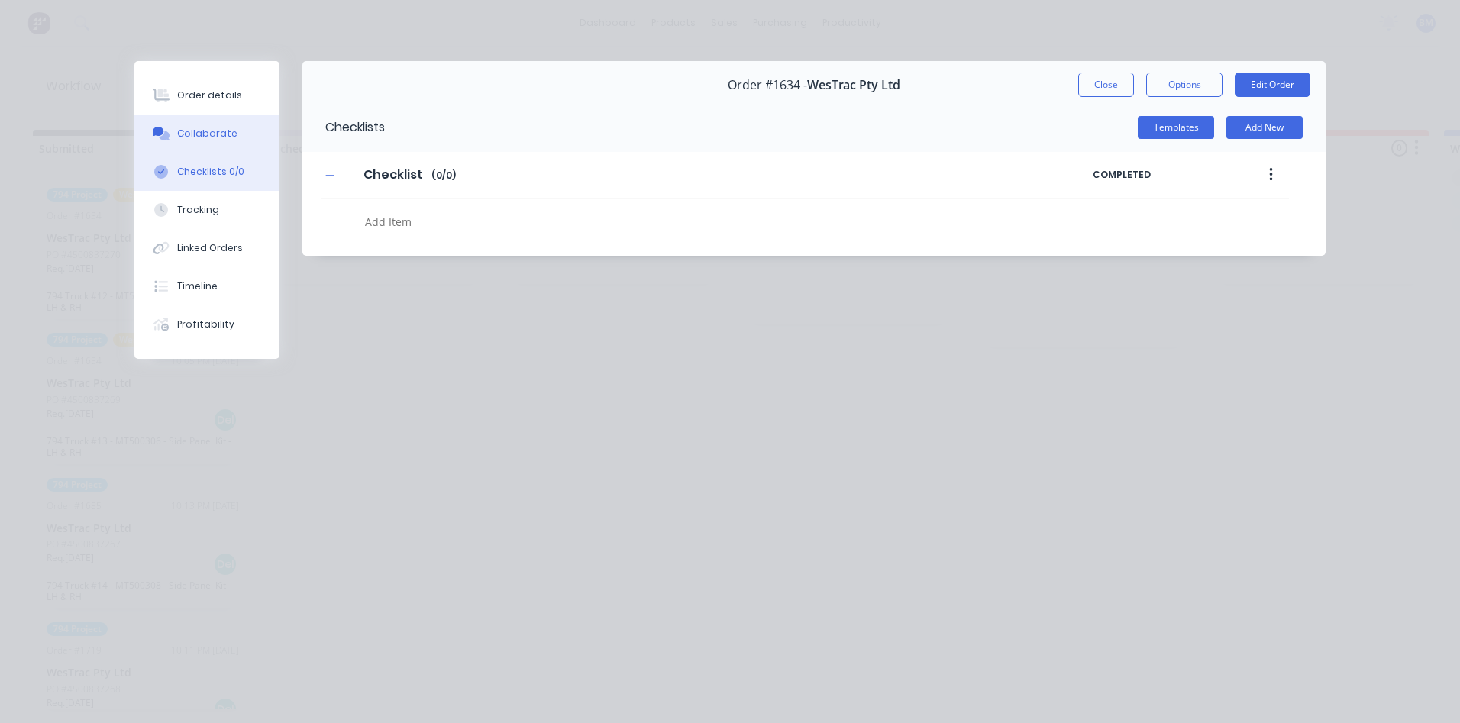
click at [193, 135] on div "Collaborate" at bounding box center [207, 134] width 60 height 14
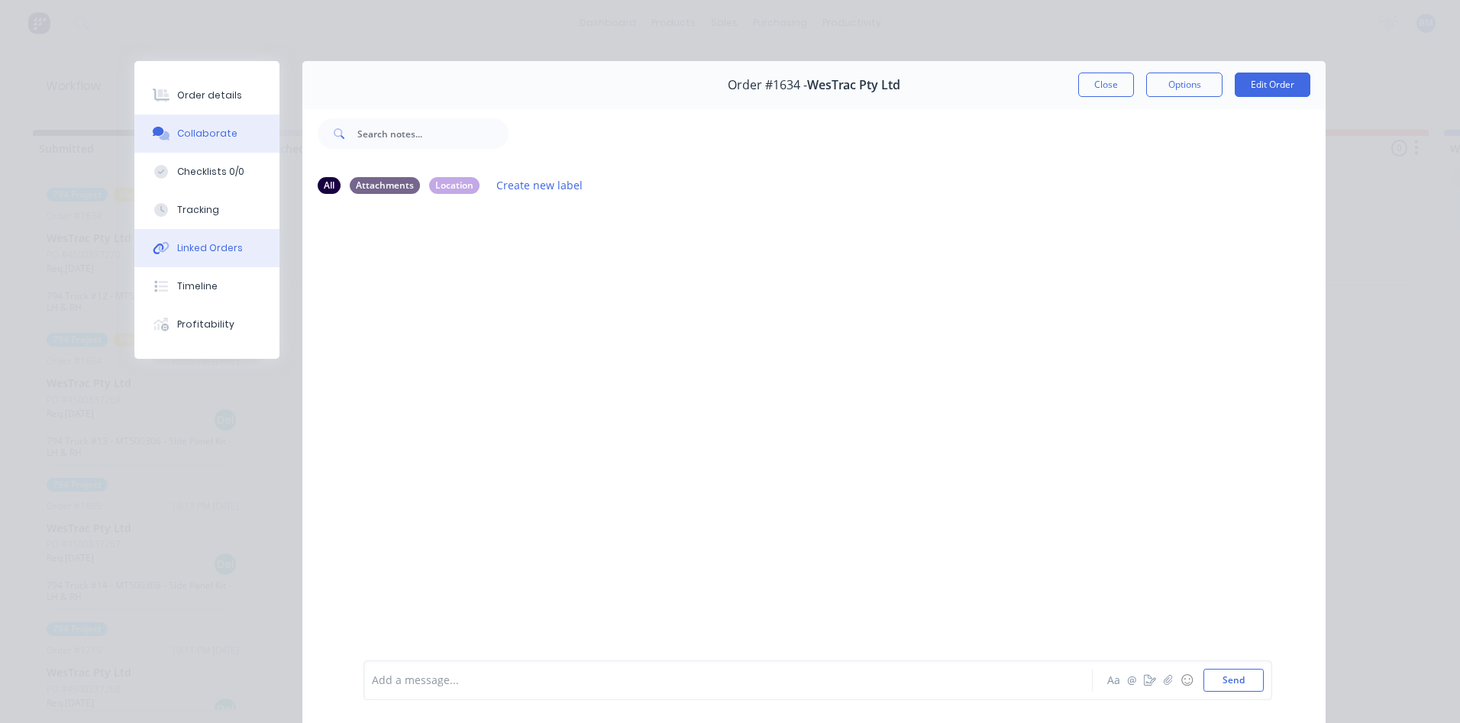
click at [199, 260] on button "Linked Orders" at bounding box center [206, 248] width 145 height 38
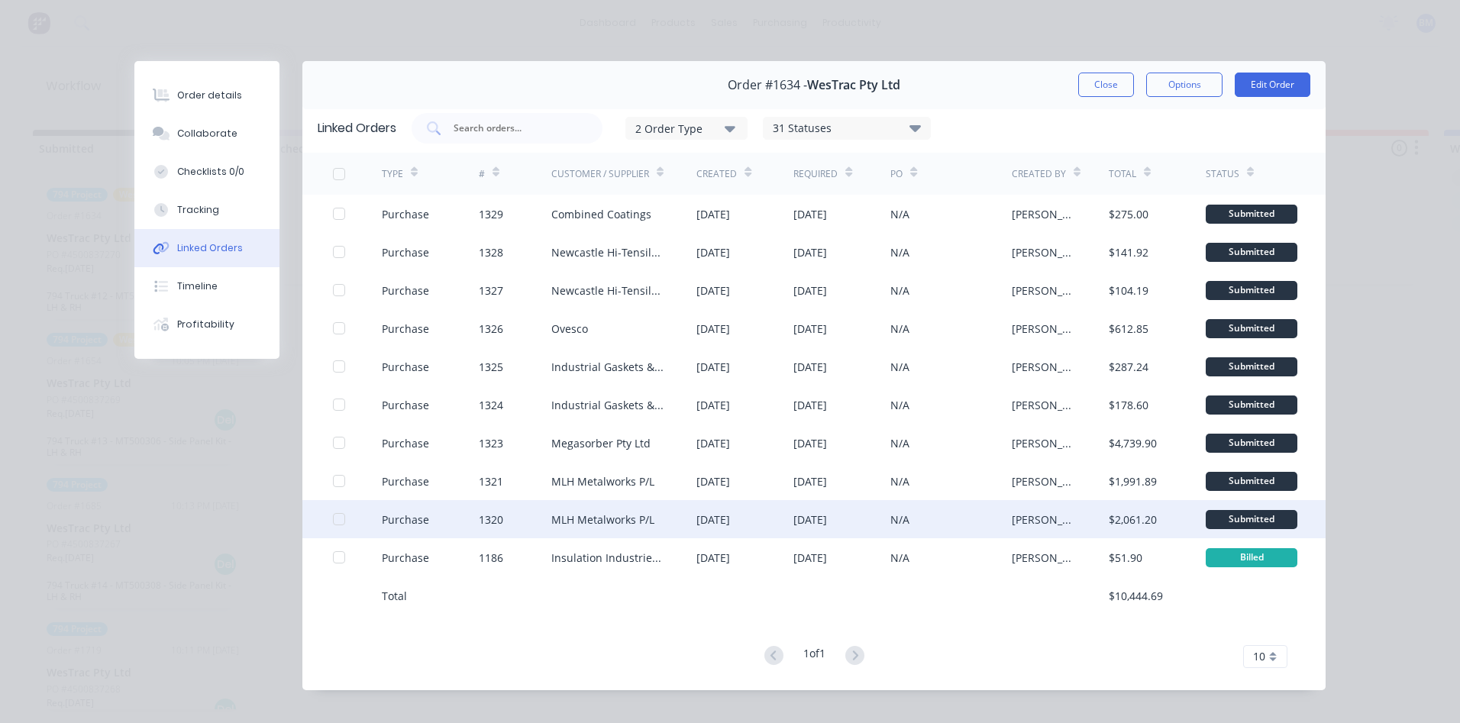
click at [399, 519] on div "Purchase" at bounding box center [405, 520] width 47 height 16
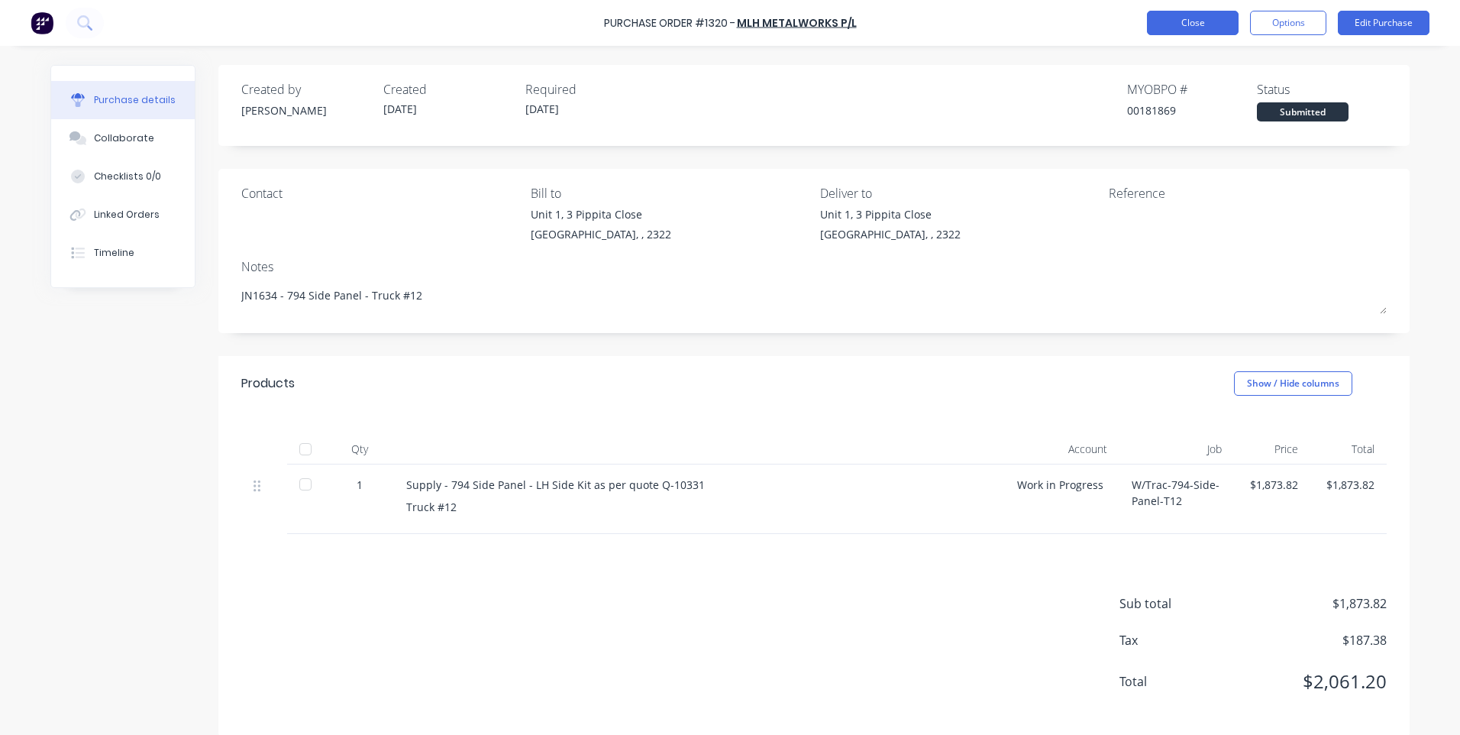
click at [1184, 34] on button "Close" at bounding box center [1193, 23] width 92 height 24
click at [1166, 18] on button "Close" at bounding box center [1193, 23] width 92 height 24
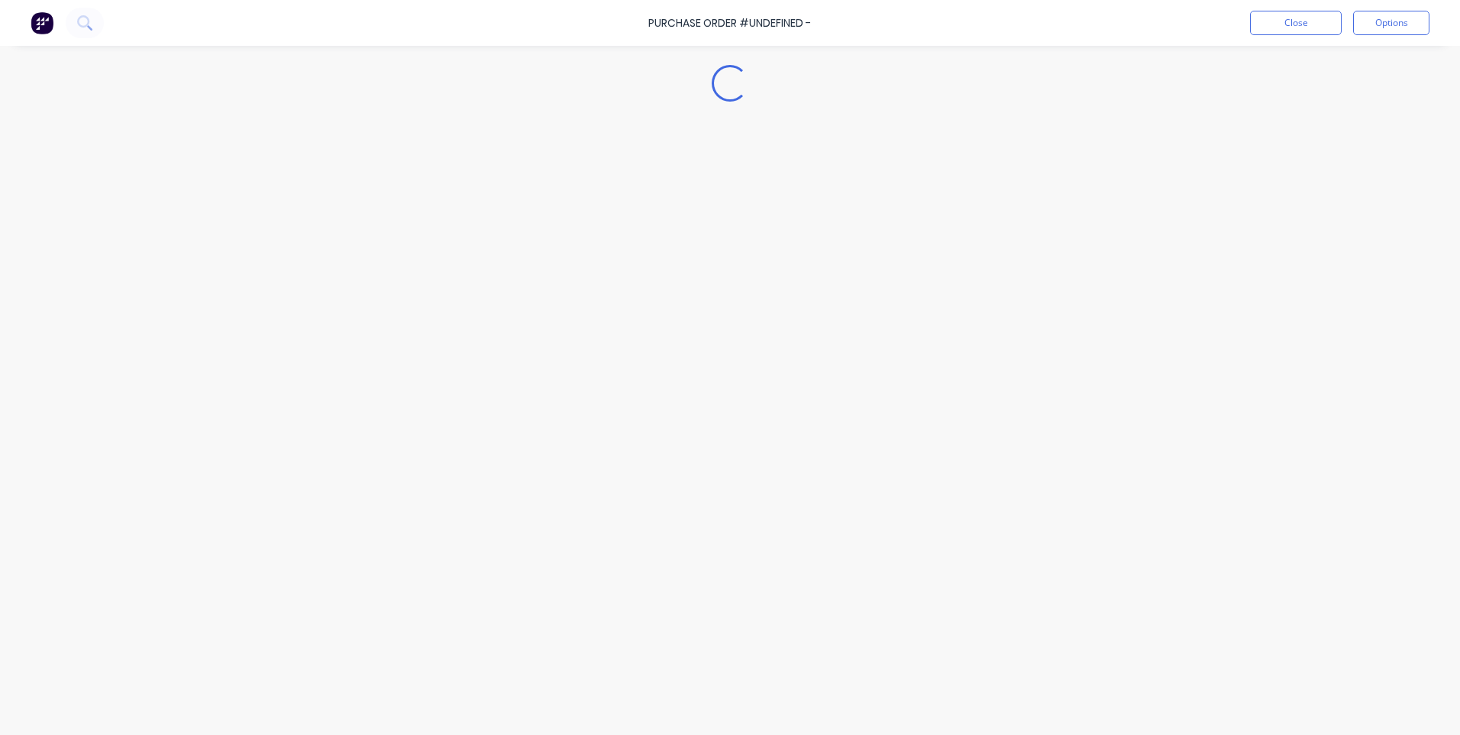
type textarea "x"
click at [242, 95] on input "text" at bounding box center [249, 86] width 151 height 31
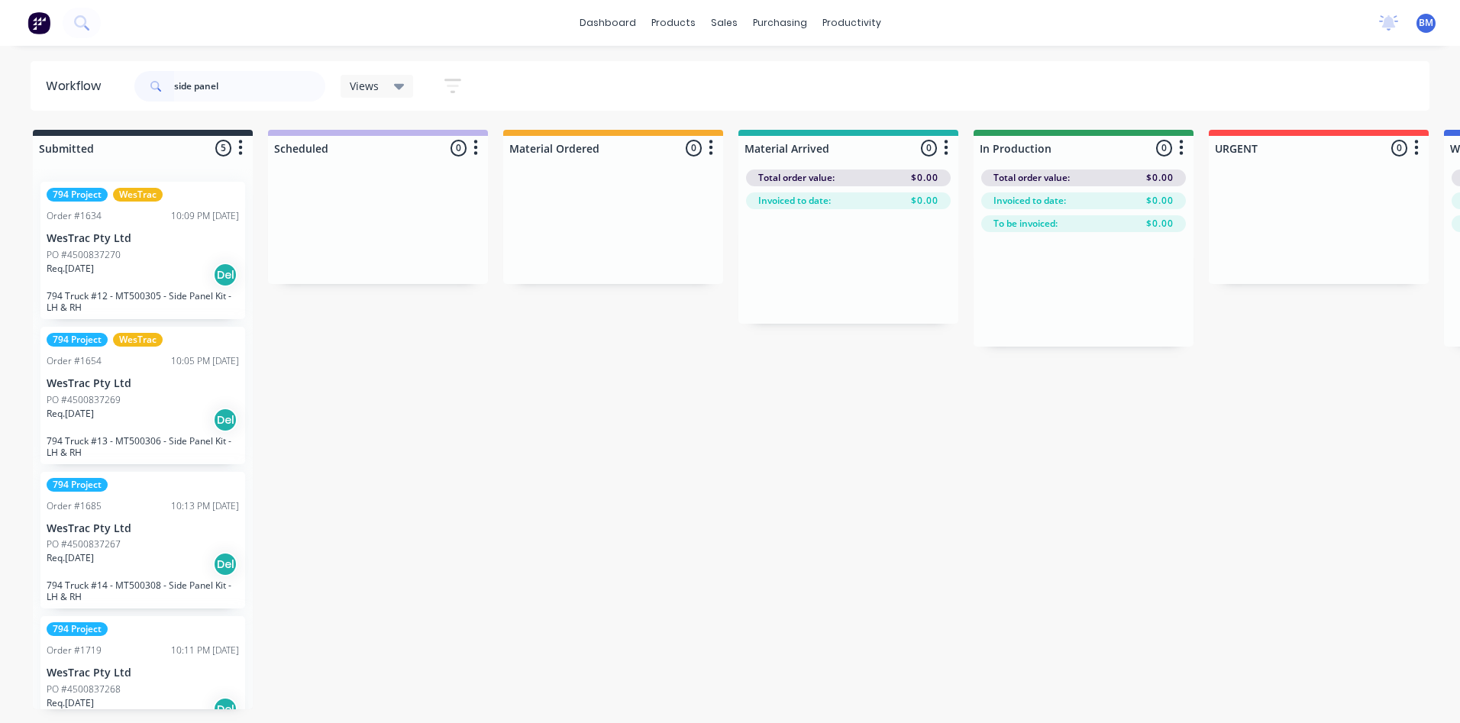
click at [112, 296] on p "794 Truck #12 - MT500305 - Side Panel Kit - LH & RH" at bounding box center [143, 301] width 192 height 23
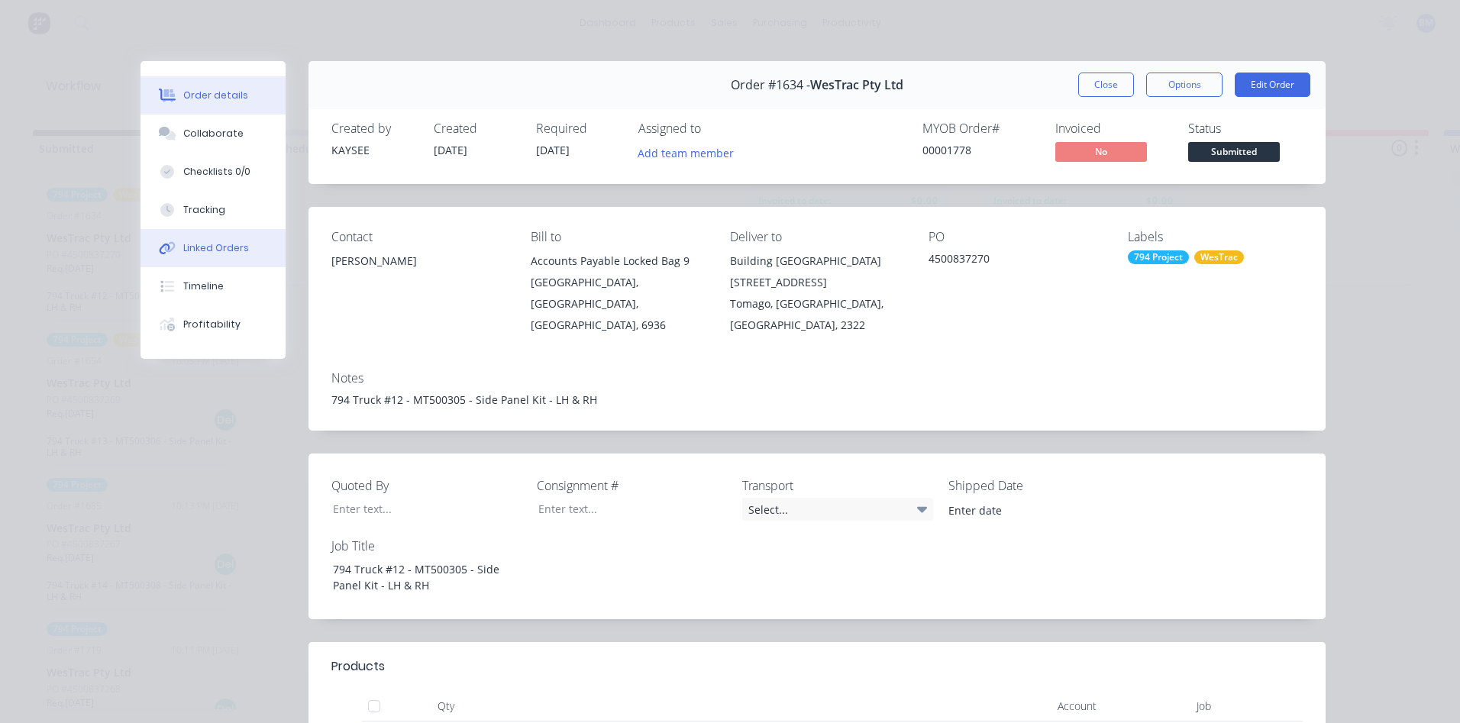
click at [207, 243] on div "Linked Orders" at bounding box center [216, 248] width 66 height 14
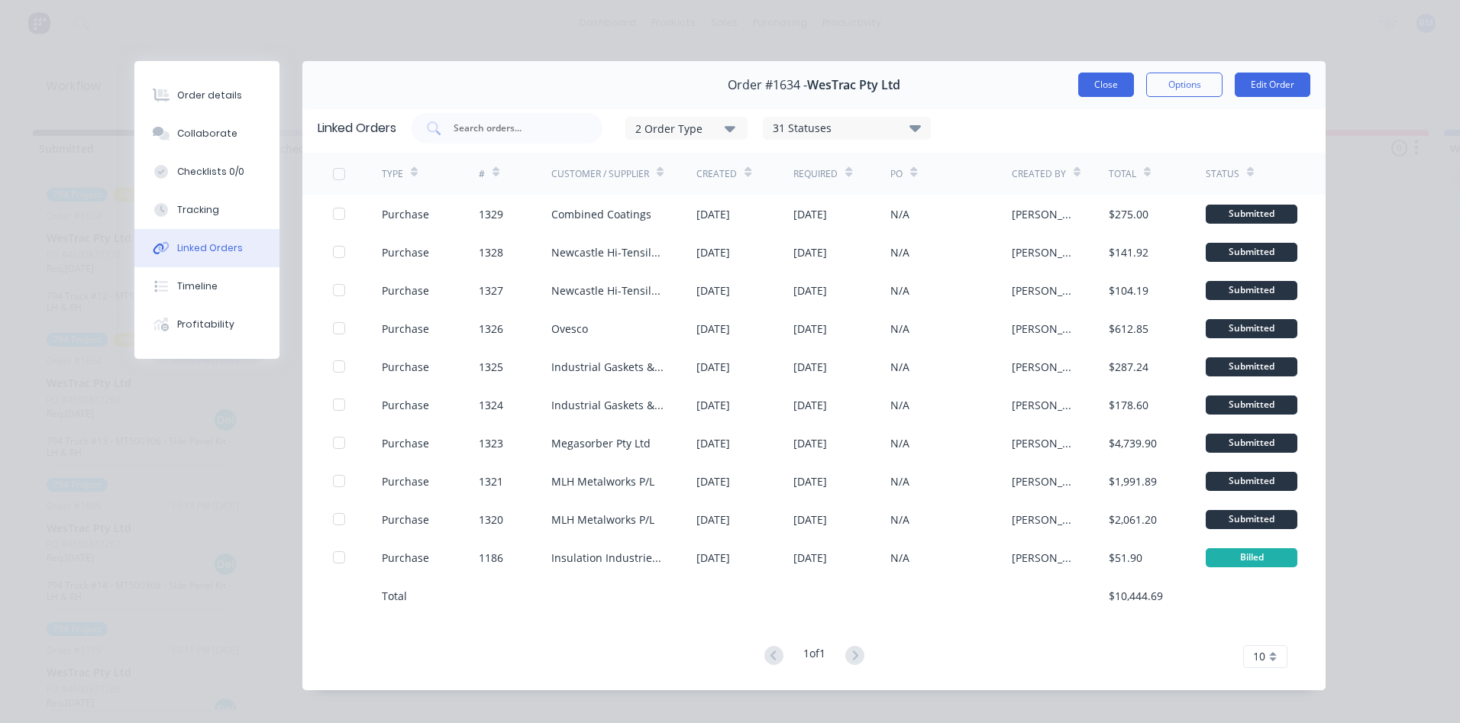
drag, startPoint x: 1132, startPoint y: 95, endPoint x: 1123, endPoint y: 92, distance: 9.7
click at [1132, 95] on div "Close Options Edit Order" at bounding box center [1194, 85] width 232 height 24
click at [1117, 92] on button "Close" at bounding box center [1106, 85] width 56 height 24
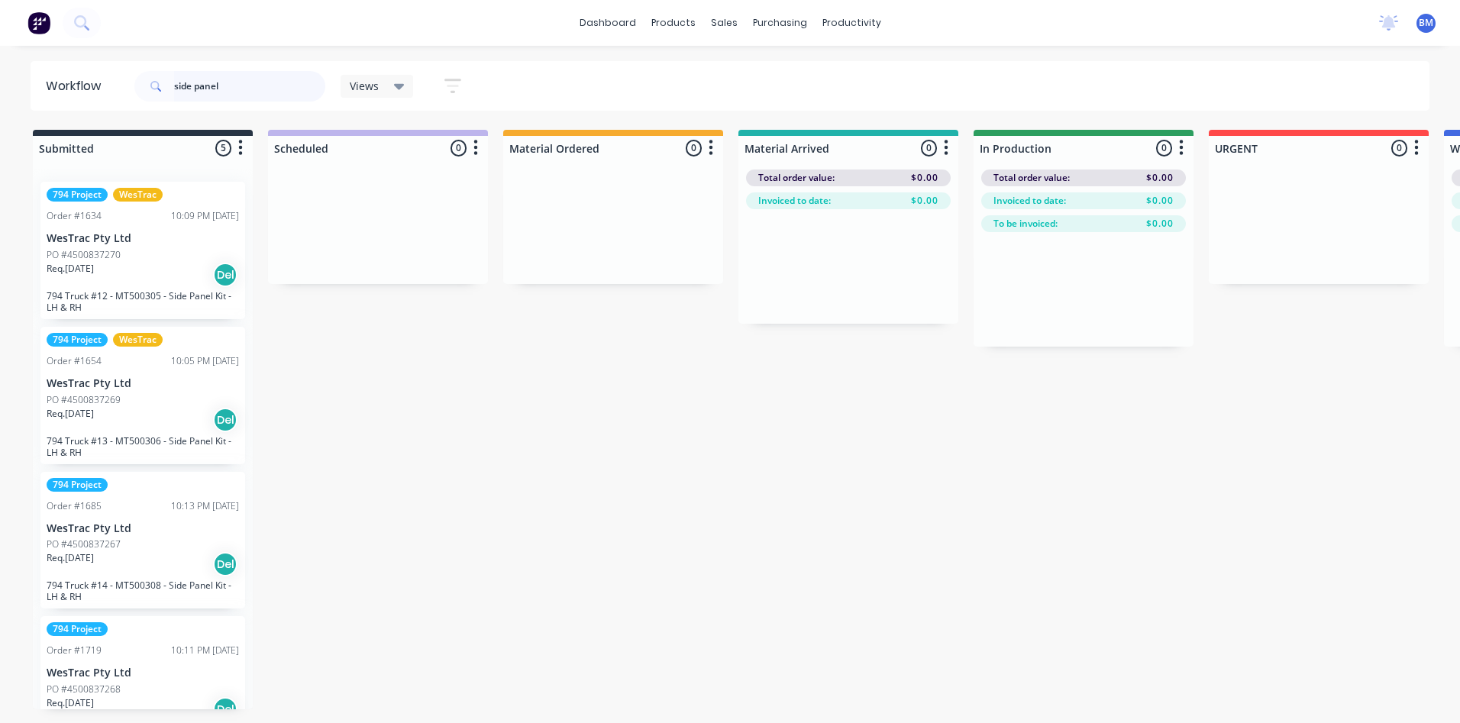
drag, startPoint x: 222, startPoint y: 84, endPoint x: 138, endPoint y: 99, distance: 85.3
click at [141, 99] on div "side panel" at bounding box center [229, 86] width 191 height 31
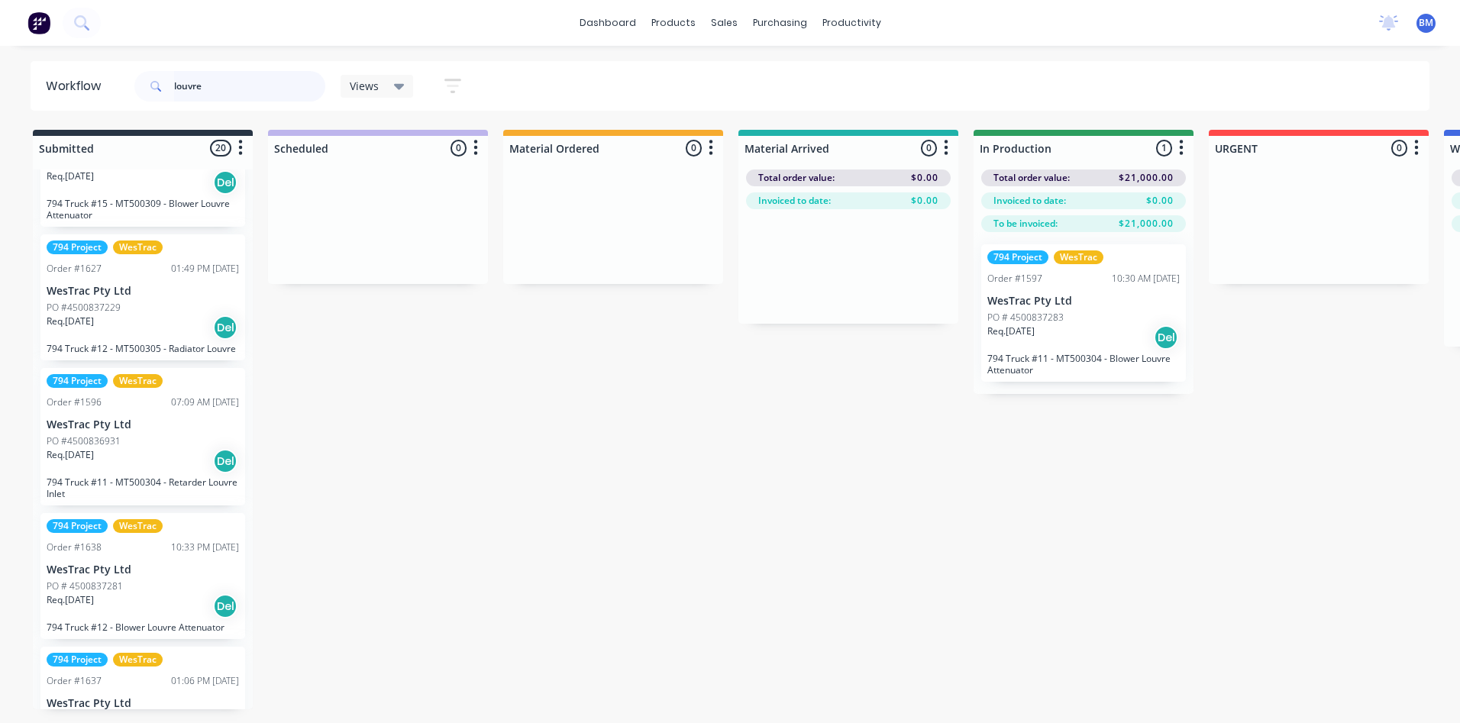
scroll to position [458, 0]
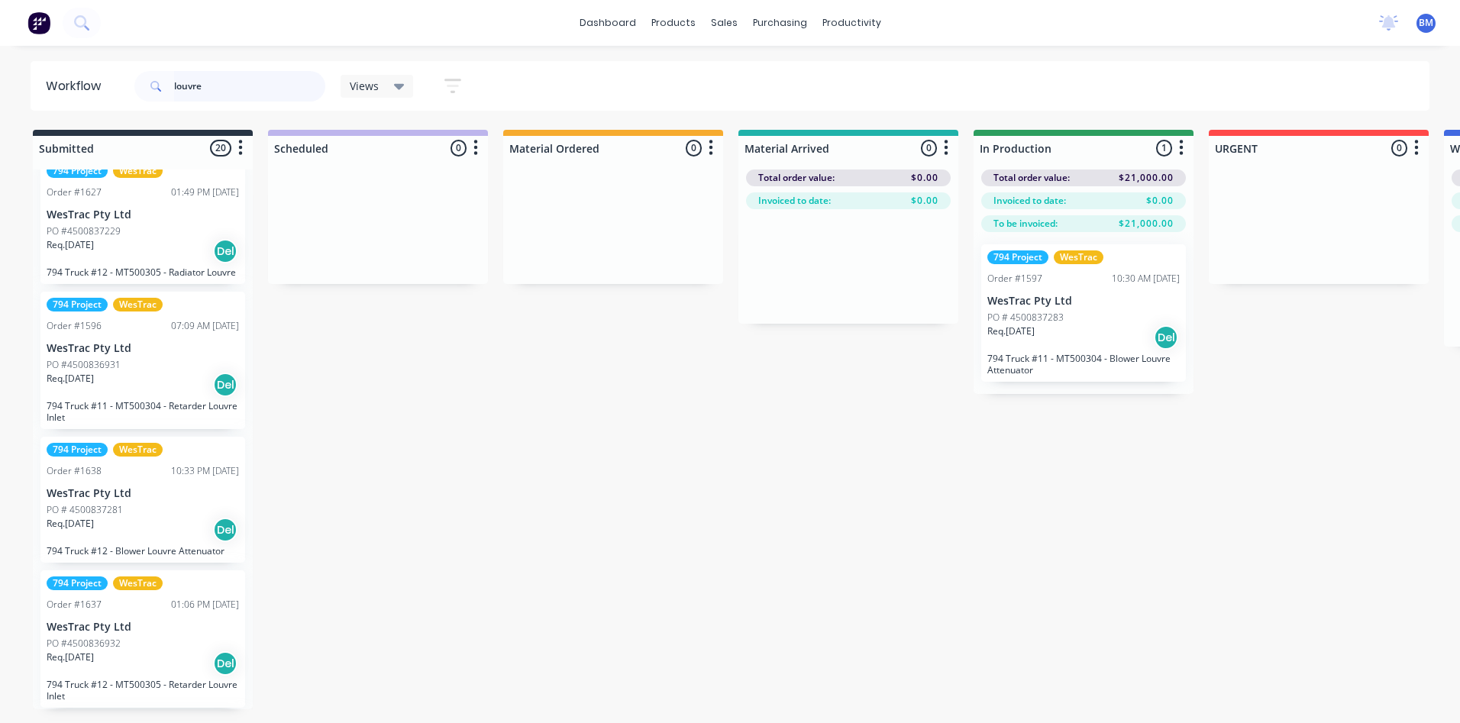
type input "louvre"
click at [144, 261] on div "Req. [DATE] Del" at bounding box center [143, 251] width 192 height 26
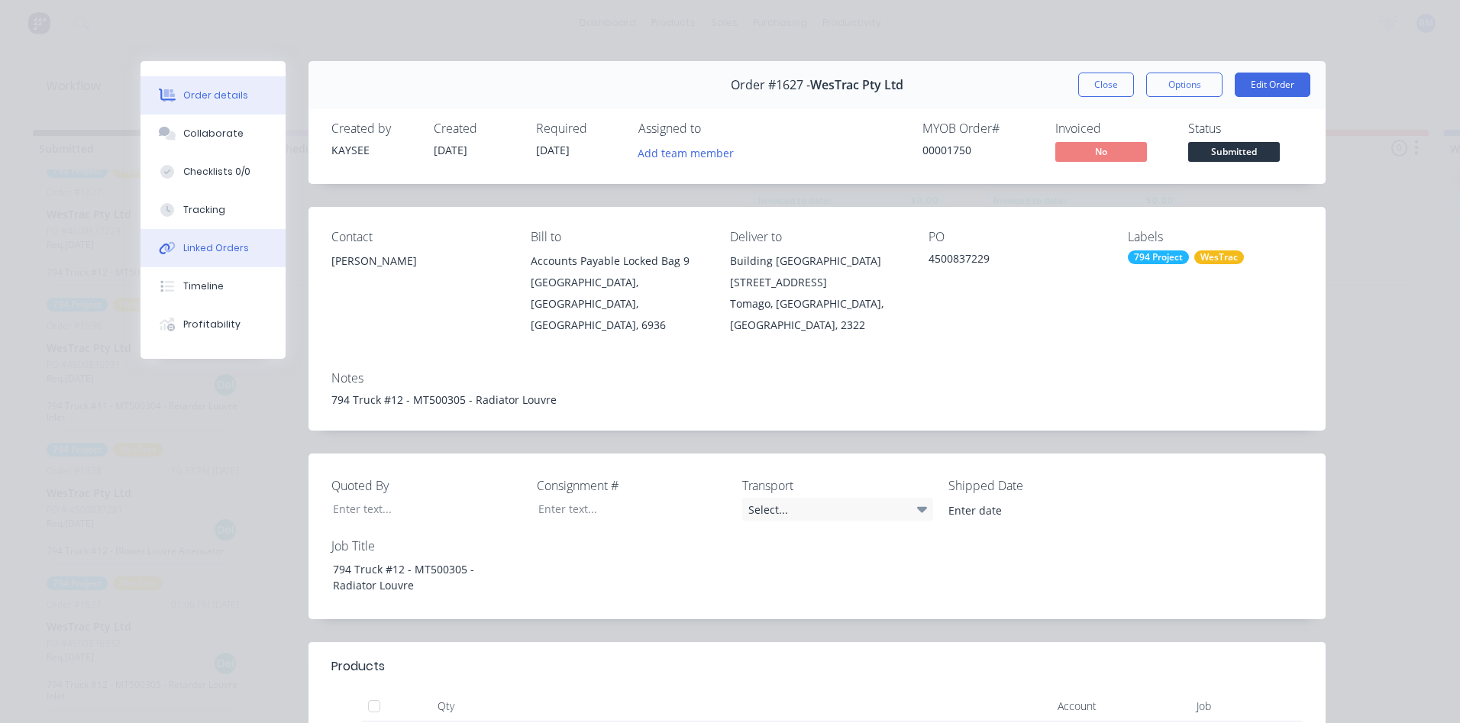
click at [187, 249] on div "Linked Orders" at bounding box center [216, 248] width 66 height 14
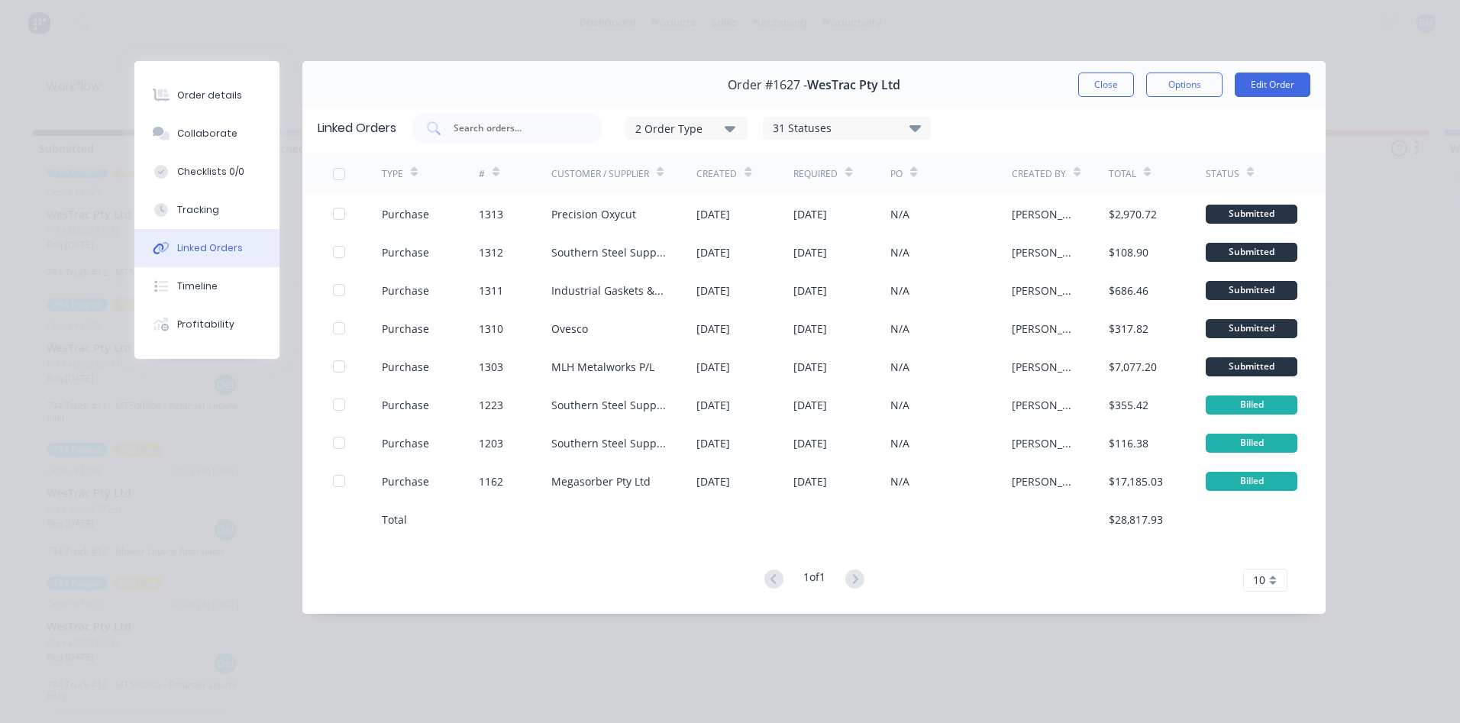
click at [1078, 82] on div "Order #1627 - WesTrac Pty Ltd Close Options Edit Order" at bounding box center [813, 85] width 1023 height 48
click at [1083, 80] on button "Close" at bounding box center [1106, 85] width 56 height 24
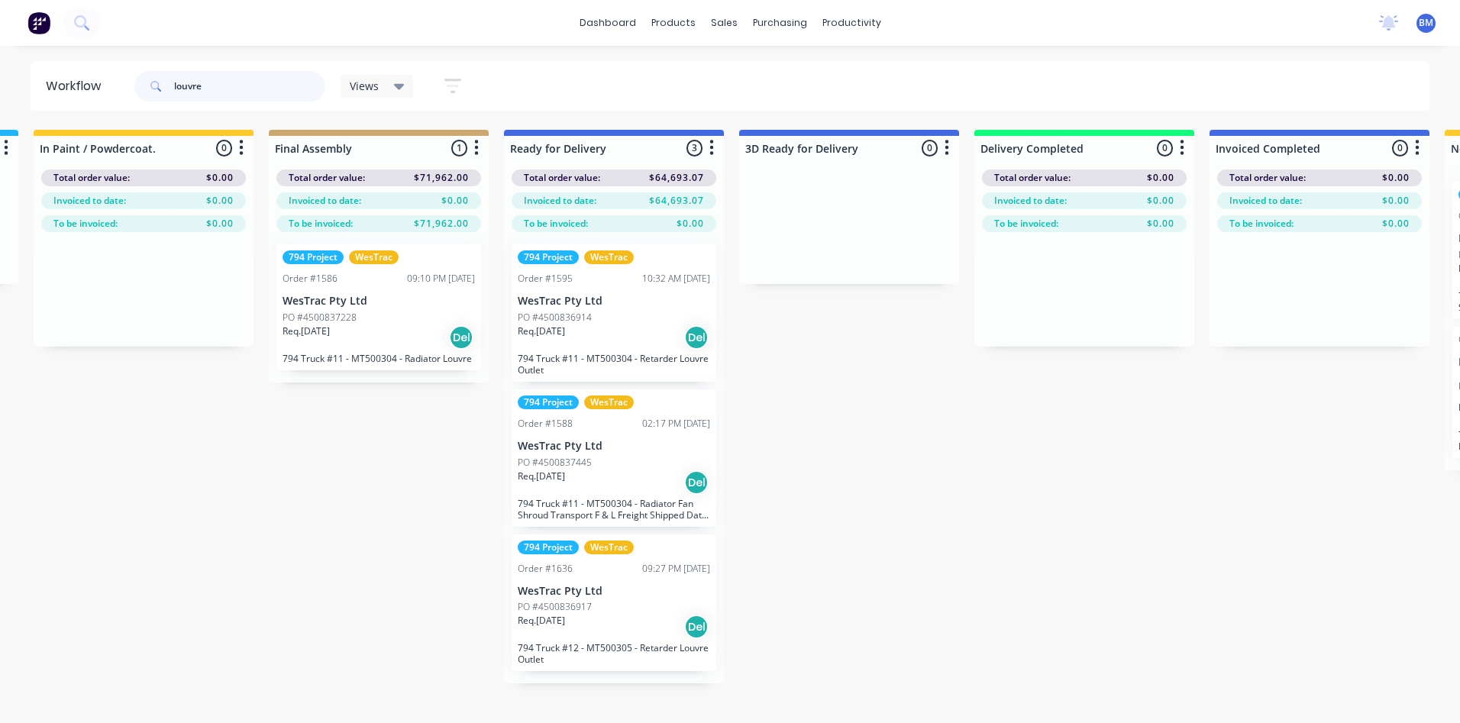
scroll to position [0, 2338]
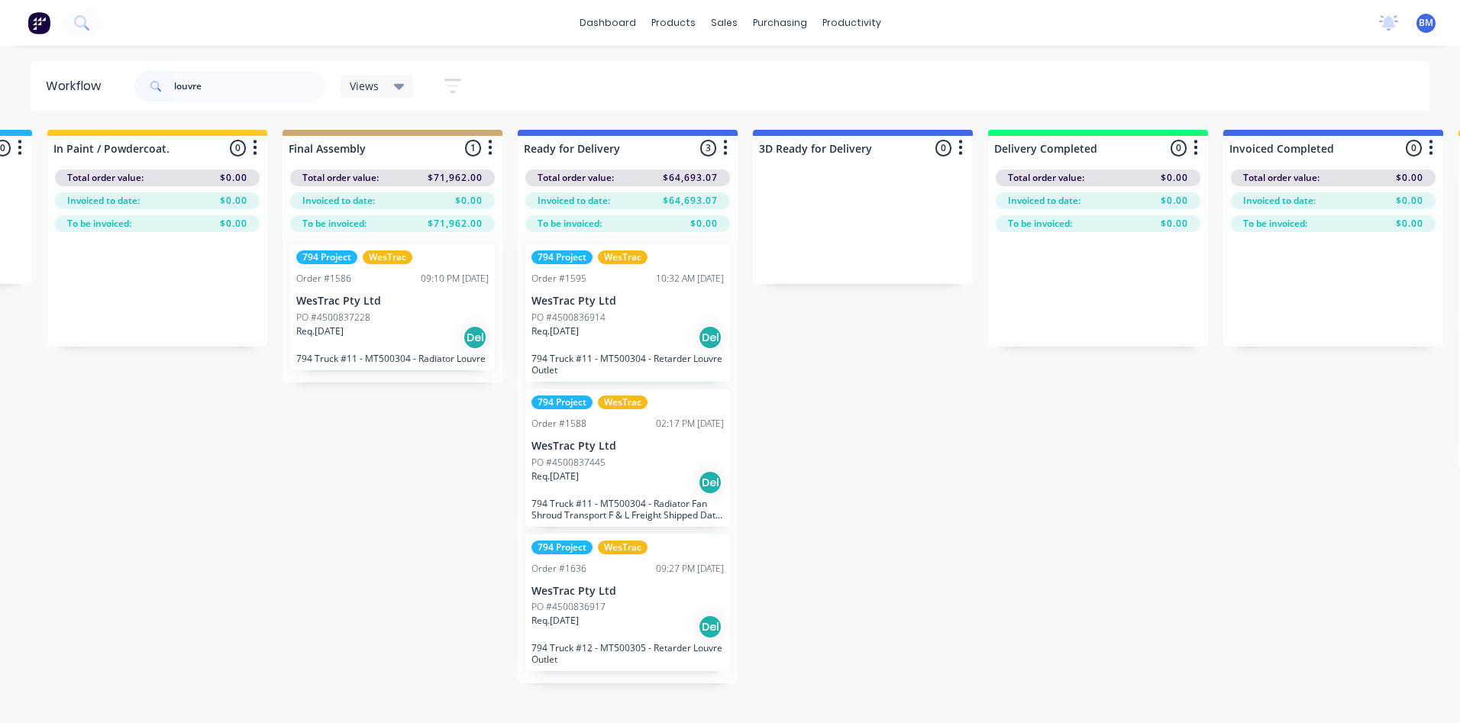
click at [436, 315] on div "PO #4500837228" at bounding box center [392, 318] width 192 height 14
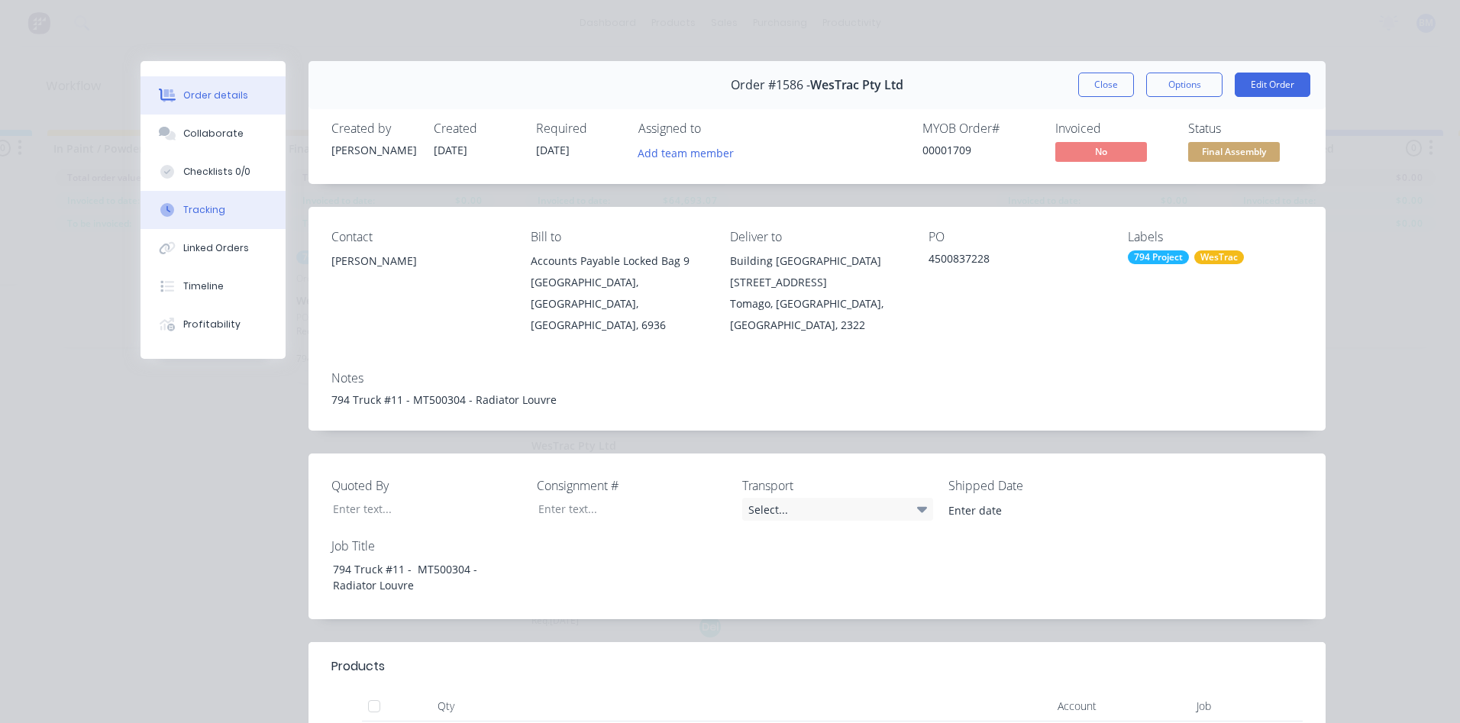
click at [218, 216] on button "Tracking" at bounding box center [213, 210] width 145 height 38
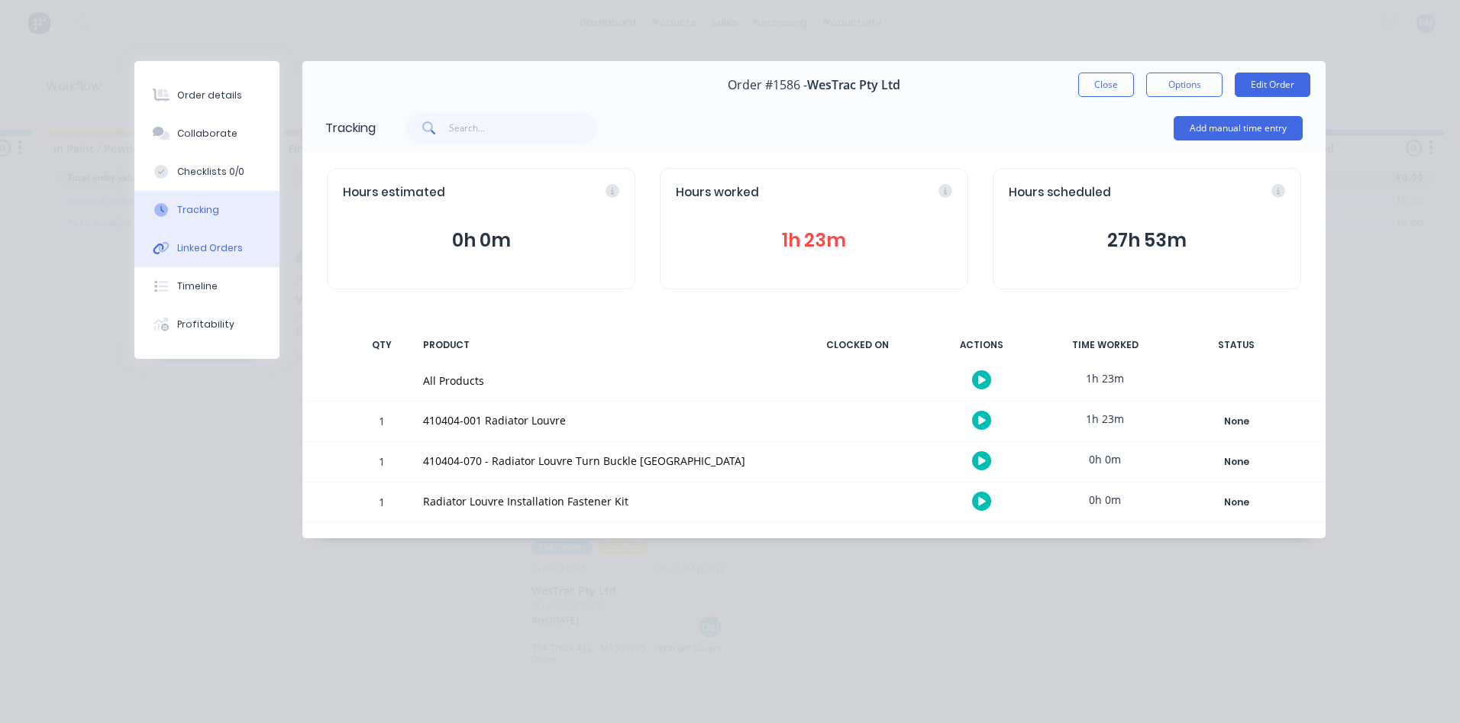
click at [212, 236] on button "Linked Orders" at bounding box center [206, 248] width 145 height 38
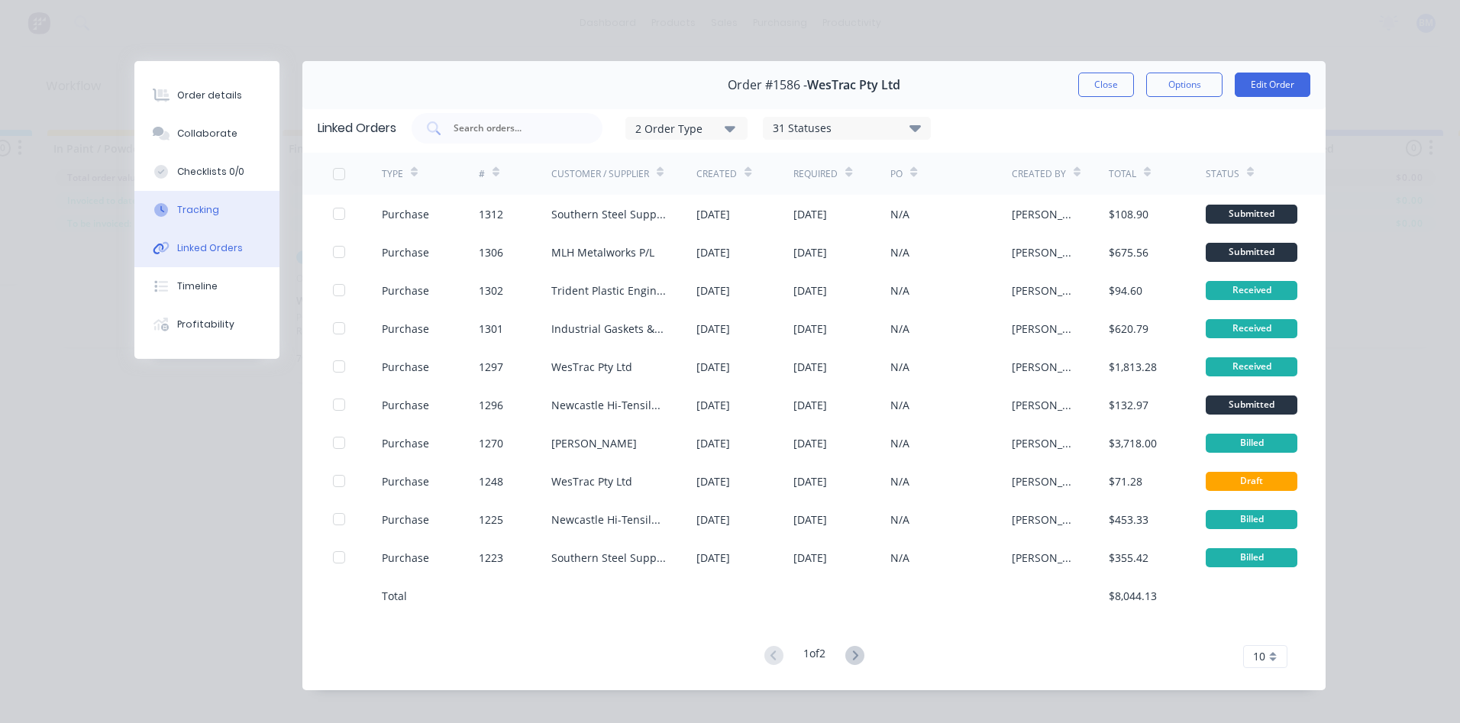
click at [225, 209] on button "Tracking" at bounding box center [206, 210] width 145 height 38
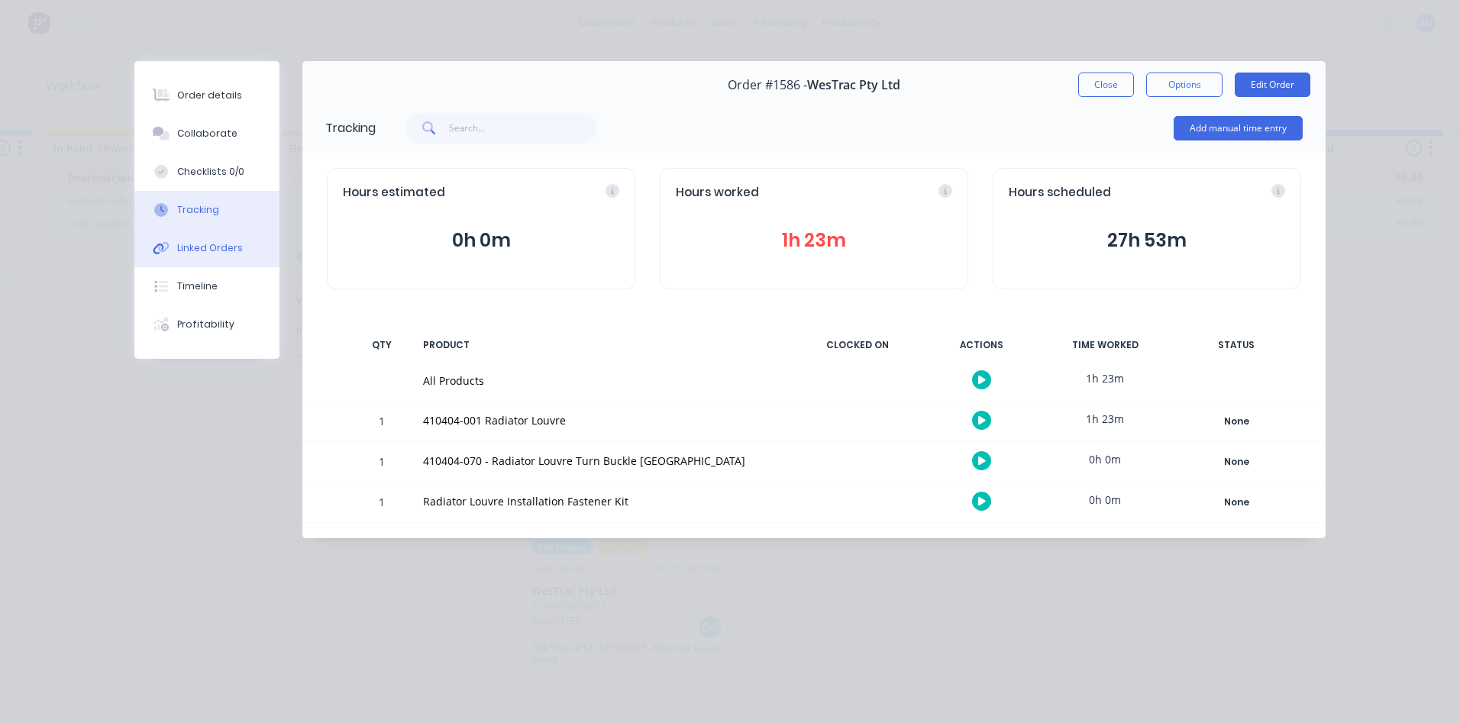
click at [209, 251] on div "Linked Orders" at bounding box center [210, 248] width 66 height 14
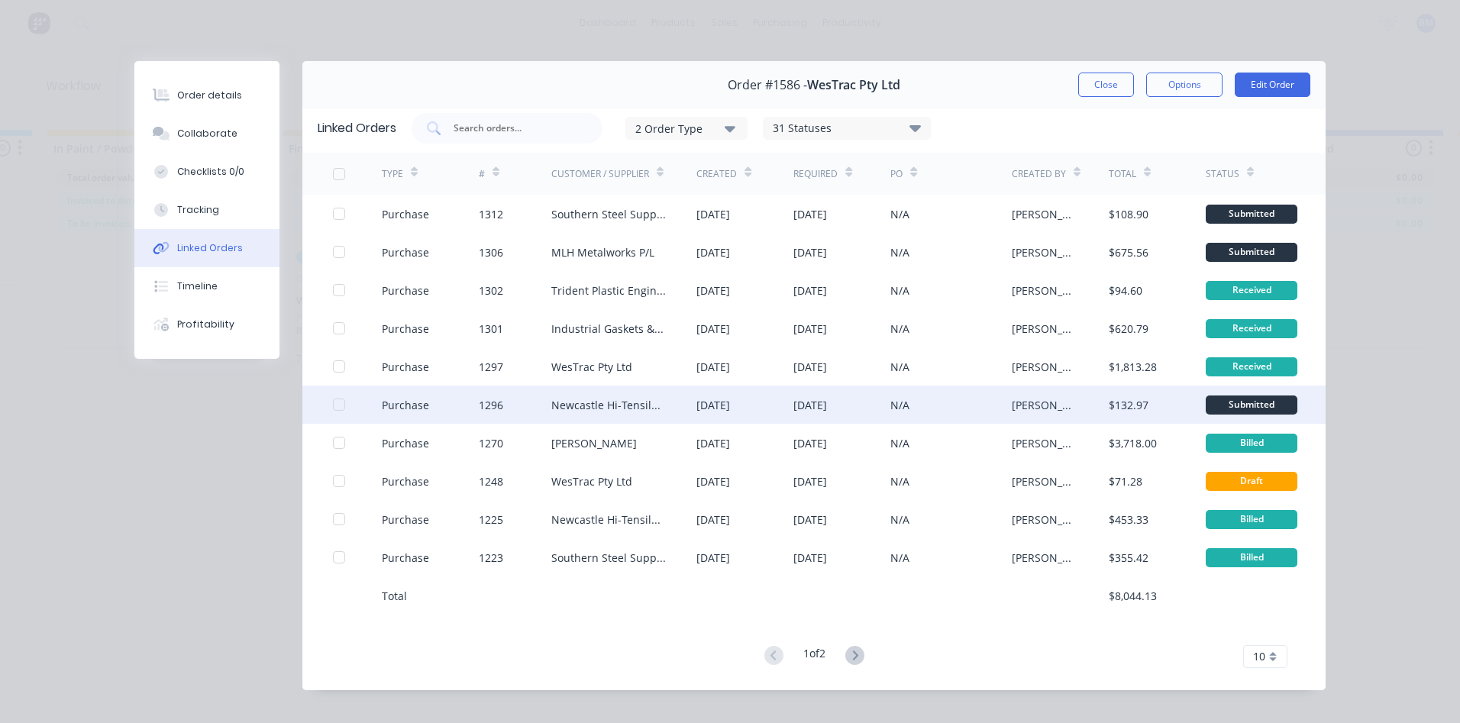
click at [402, 403] on div "Purchase" at bounding box center [405, 405] width 47 height 16
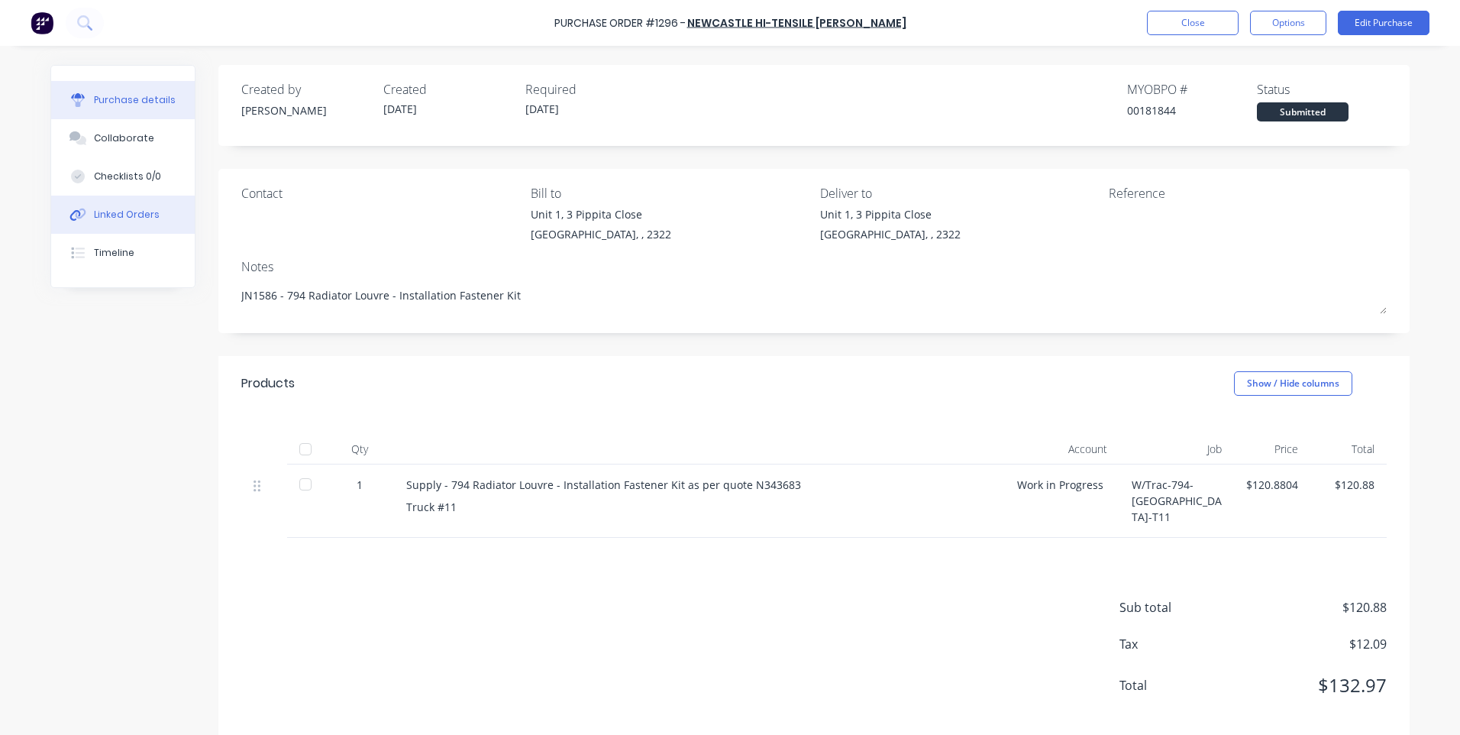
click at [112, 210] on div "Linked Orders" at bounding box center [127, 215] width 66 height 14
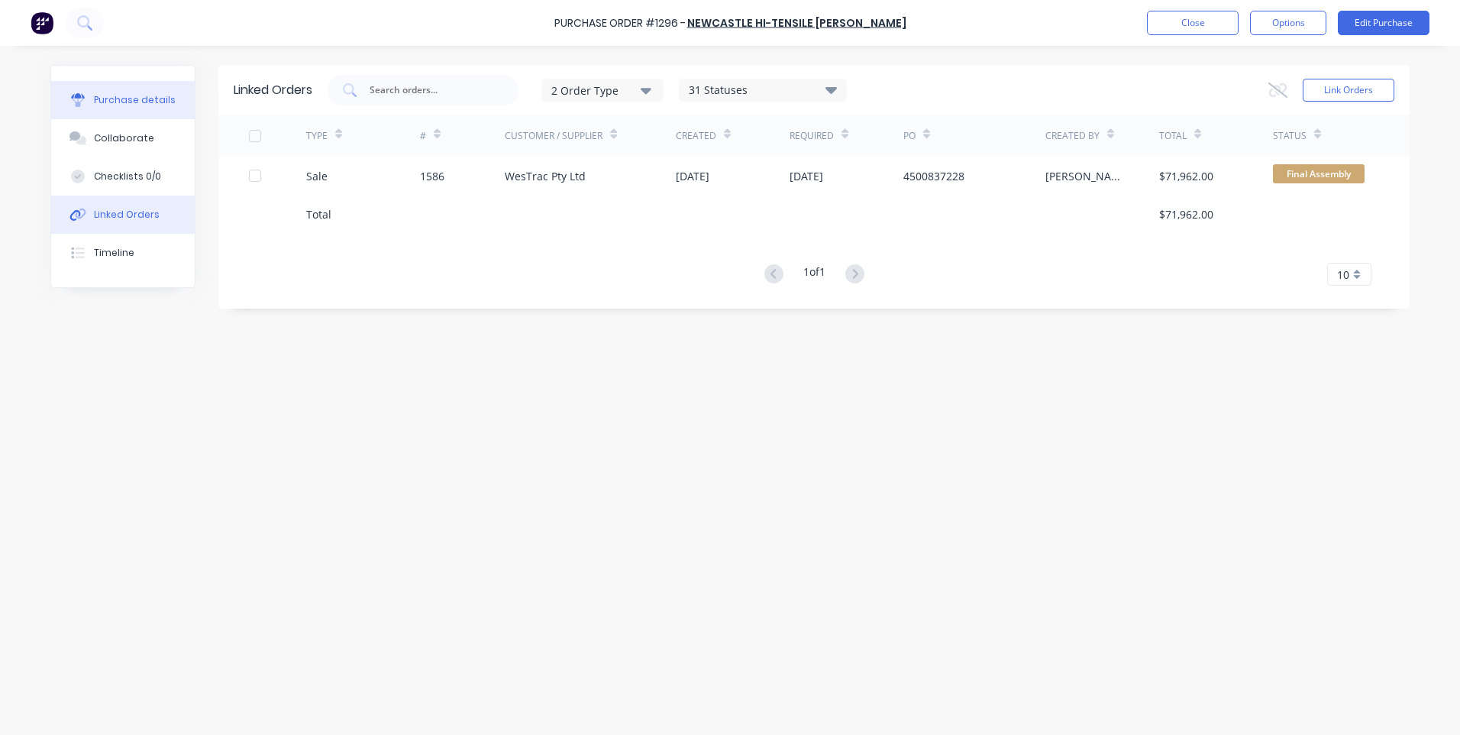
click at [112, 105] on div "Purchase details" at bounding box center [135, 100] width 82 height 14
type textarea "x"
